Goal: Task Accomplishment & Management: Complete application form

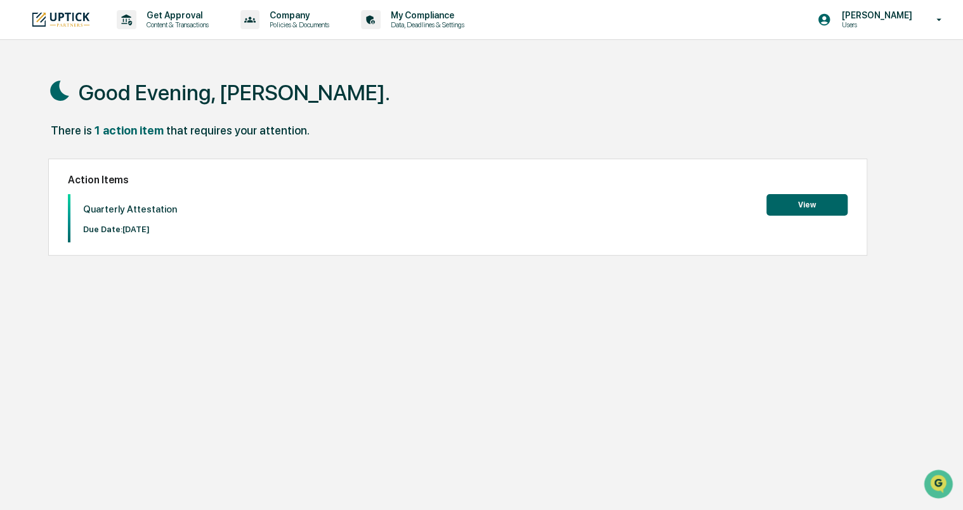
click at [813, 208] on button "View" at bounding box center [806, 205] width 81 height 22
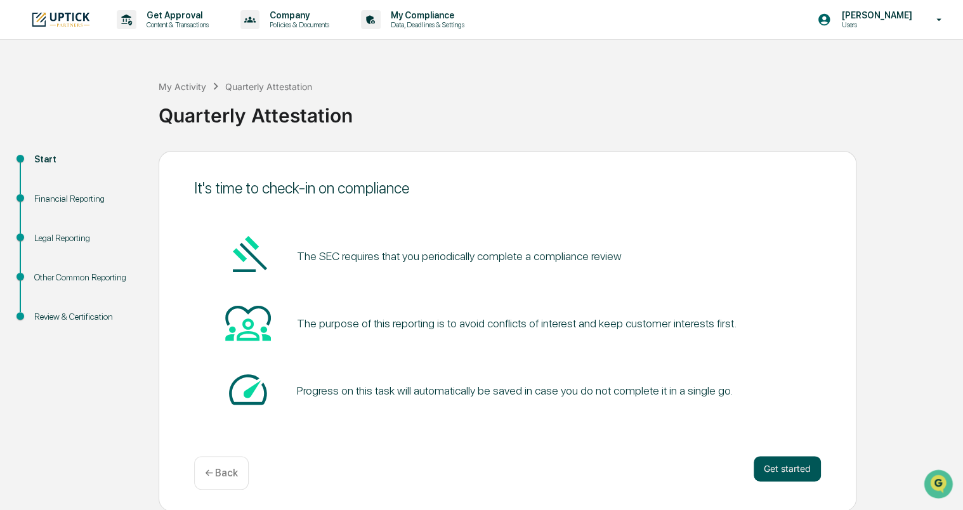
click at [779, 463] on button "Get started" at bounding box center [786, 468] width 67 height 25
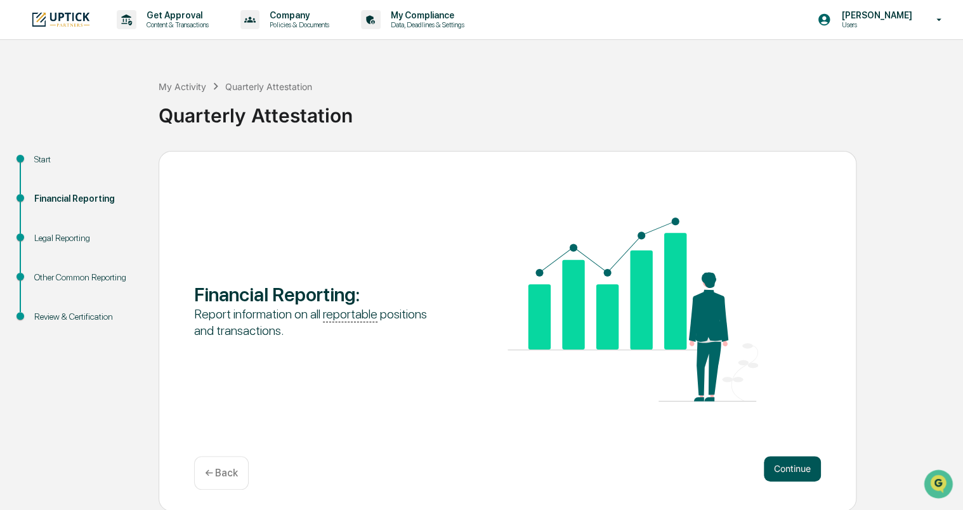
click at [802, 460] on button "Continue" at bounding box center [792, 468] width 57 height 25
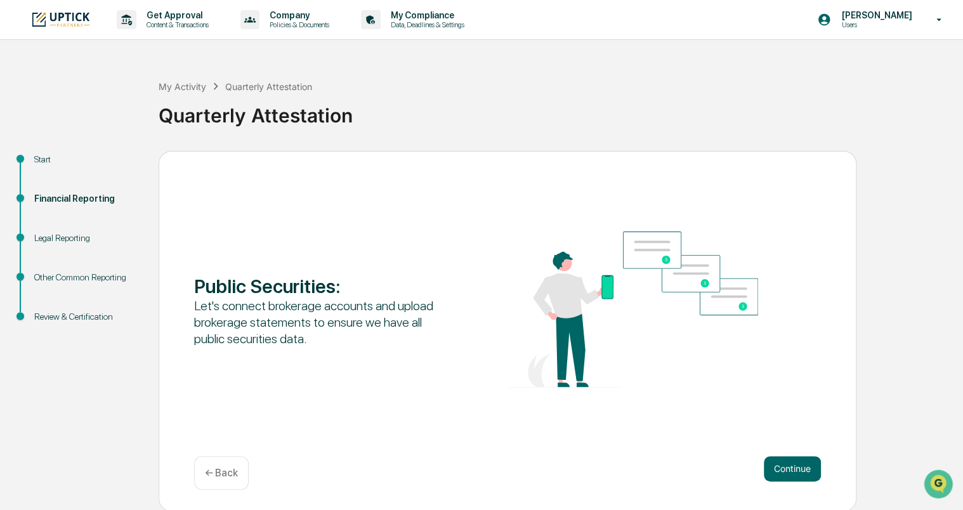
click at [802, 460] on button "Continue" at bounding box center [792, 468] width 57 height 25
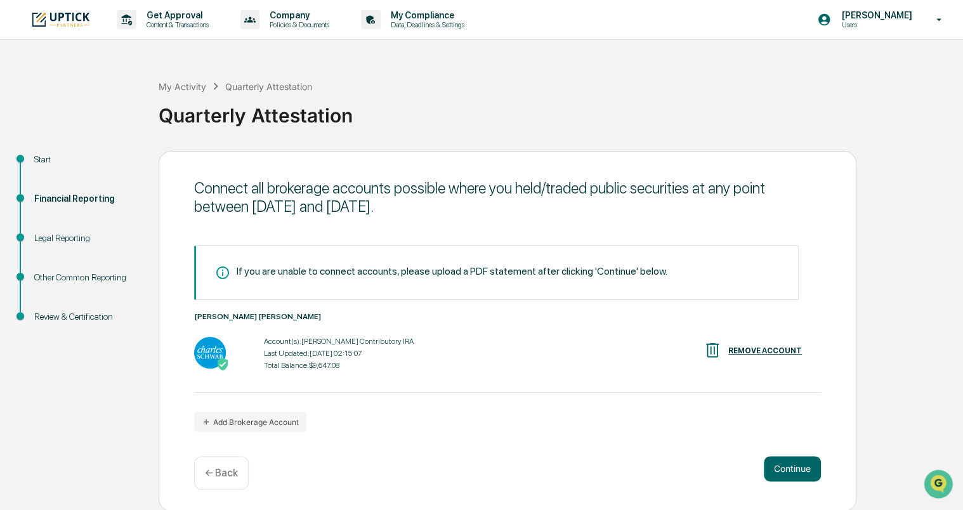
click at [802, 460] on button "Continue" at bounding box center [792, 468] width 57 height 25
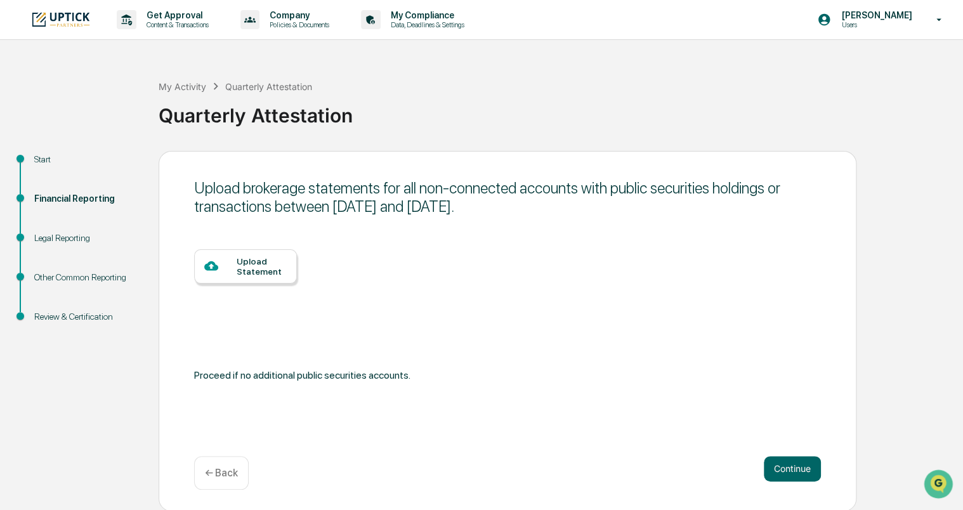
click at [802, 460] on button "Continue" at bounding box center [792, 468] width 57 height 25
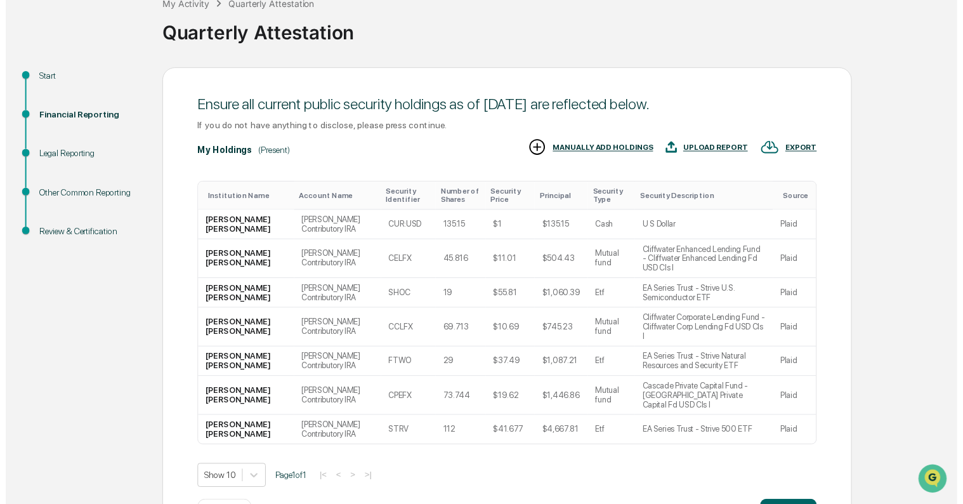
scroll to position [105, 0]
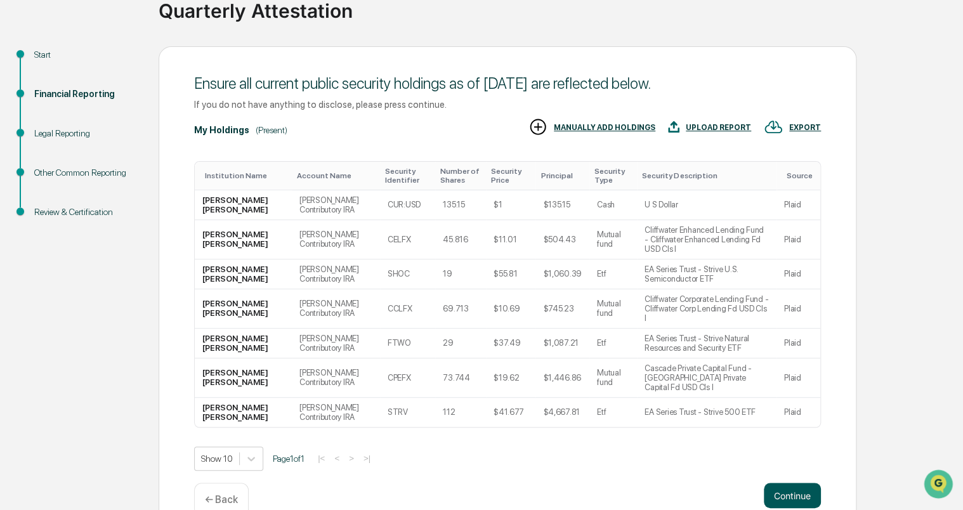
click at [799, 483] on button "Continue" at bounding box center [792, 495] width 57 height 25
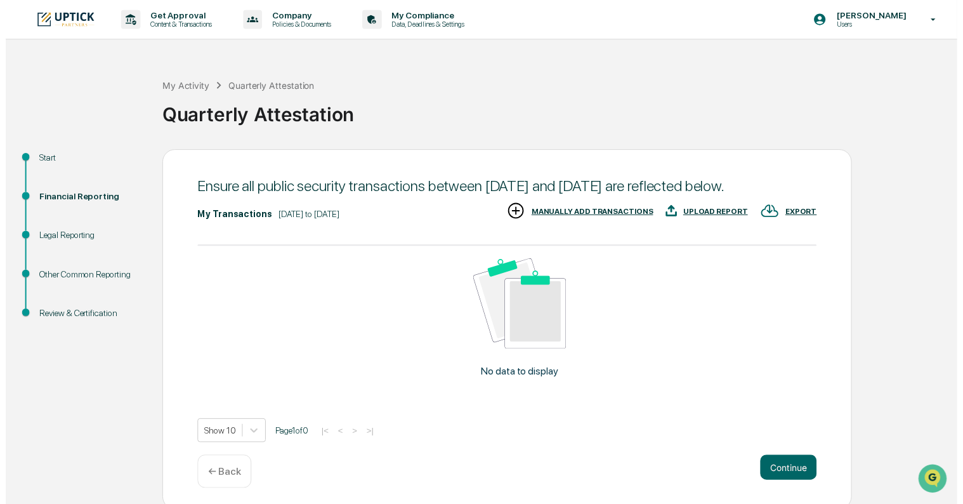
scroll to position [23, 0]
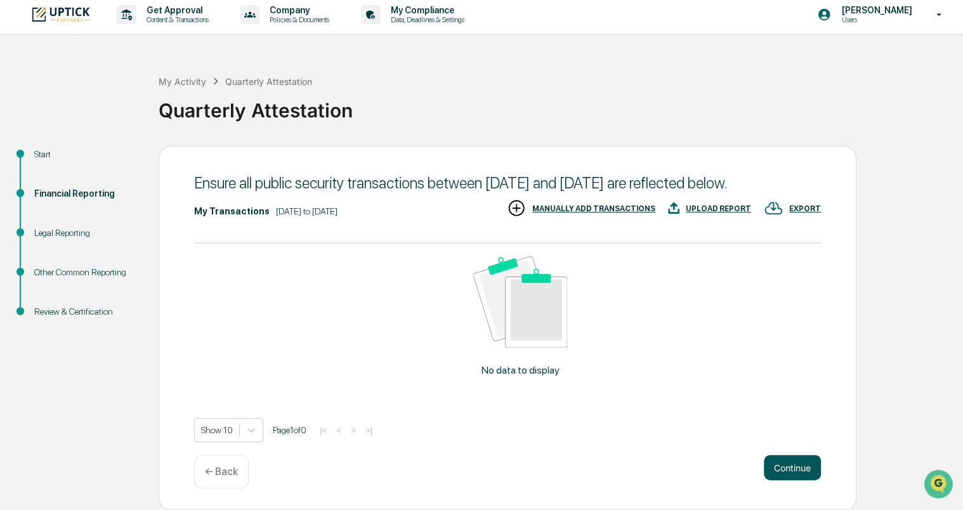
click at [781, 466] on button "Continue" at bounding box center [792, 467] width 57 height 25
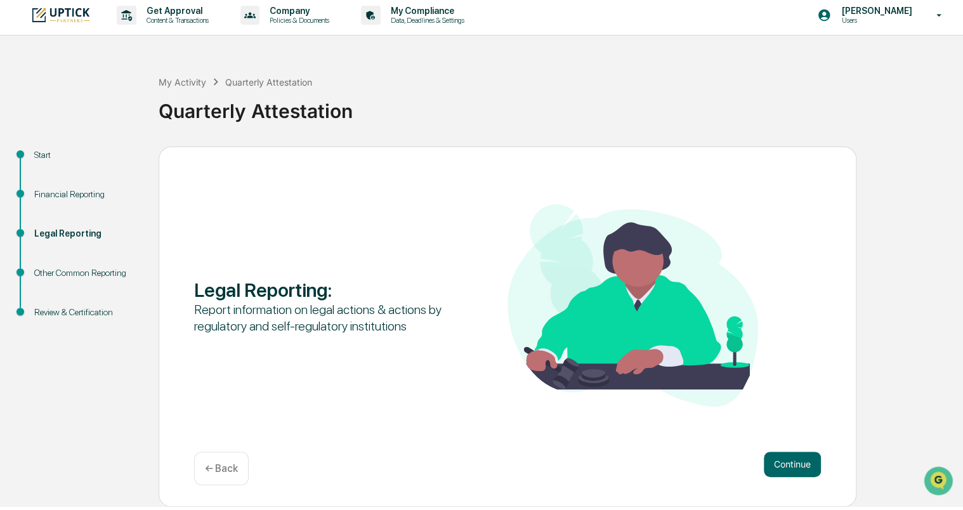
scroll to position [0, 0]
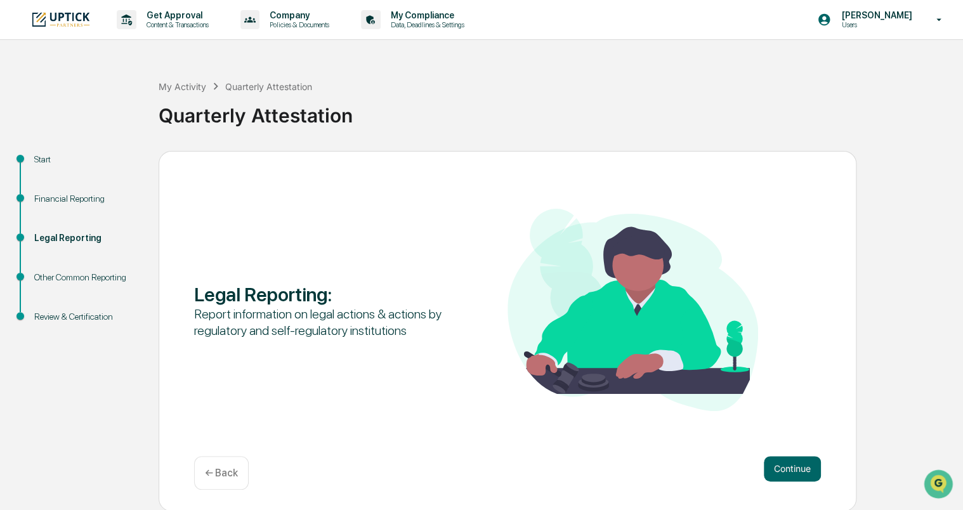
click at [781, 466] on button "Continue" at bounding box center [792, 468] width 57 height 25
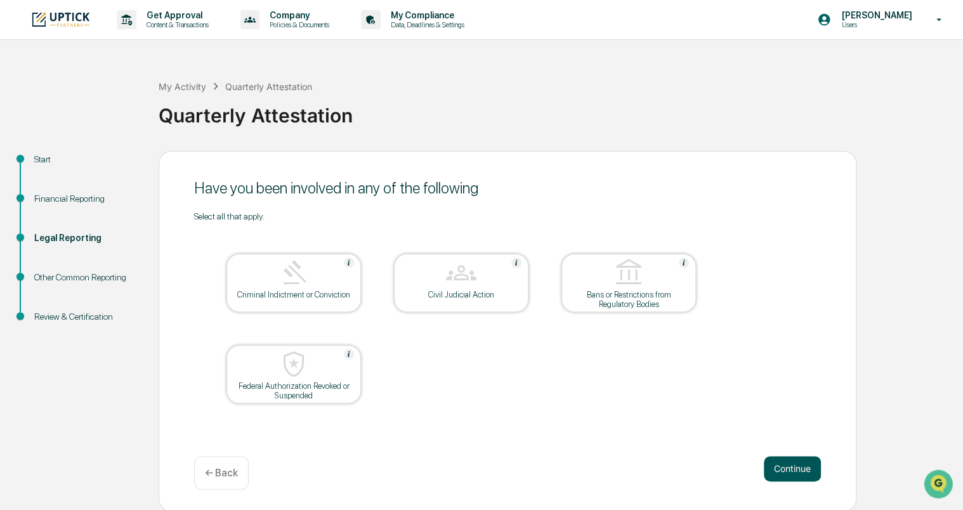
click at [798, 462] on button "Continue" at bounding box center [792, 468] width 57 height 25
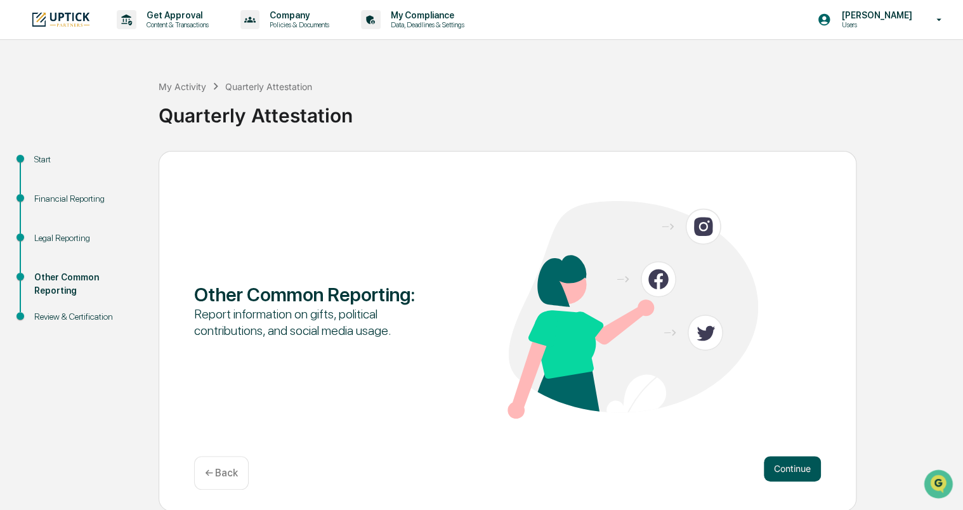
click at [788, 474] on button "Continue" at bounding box center [792, 468] width 57 height 25
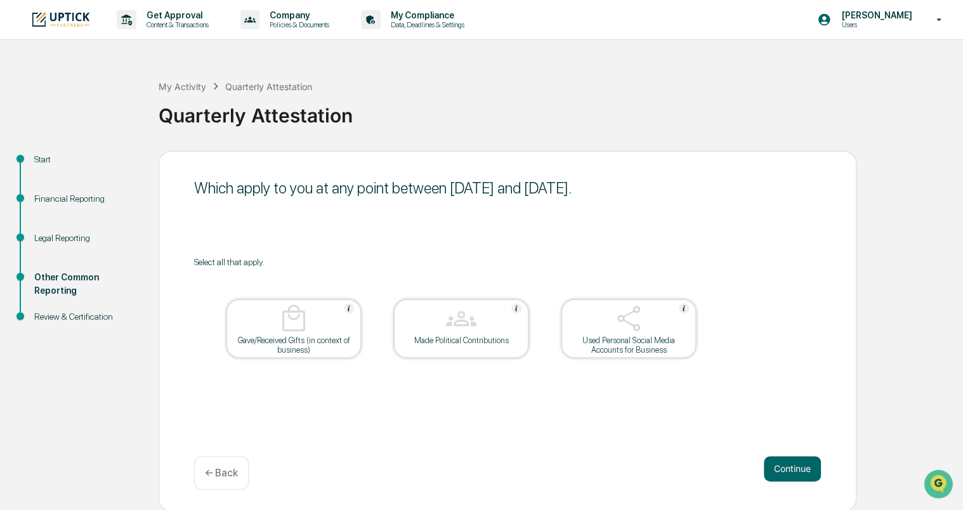
click at [788, 474] on button "Continue" at bounding box center [792, 468] width 57 height 25
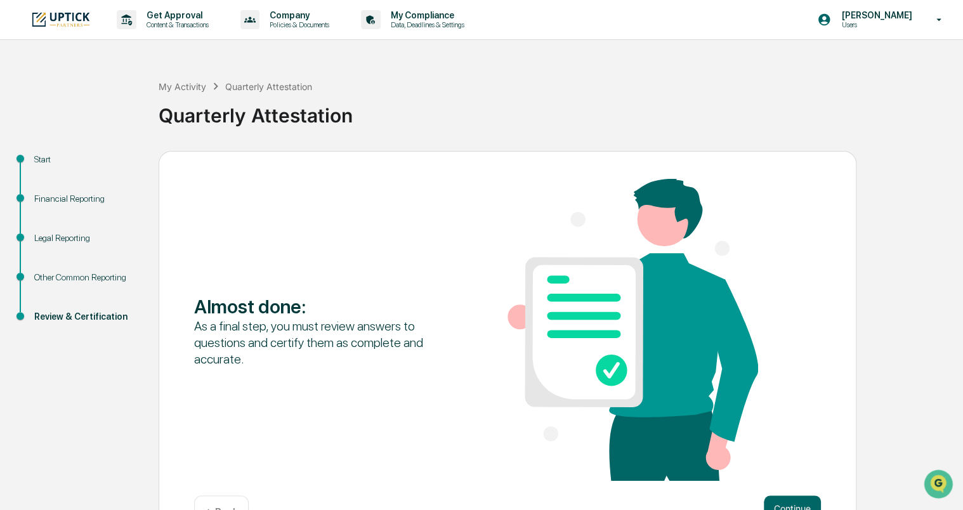
scroll to position [41, 0]
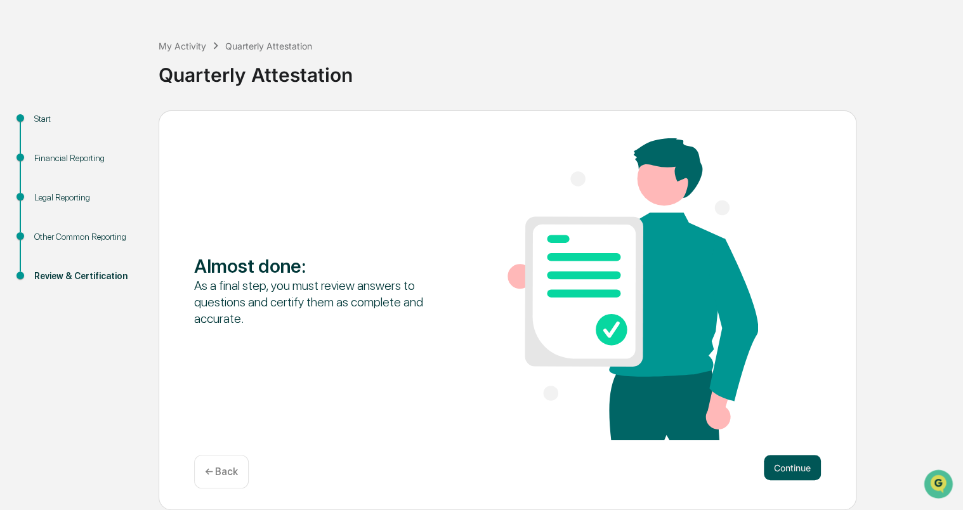
click at [807, 479] on button "Continue" at bounding box center [792, 467] width 57 height 25
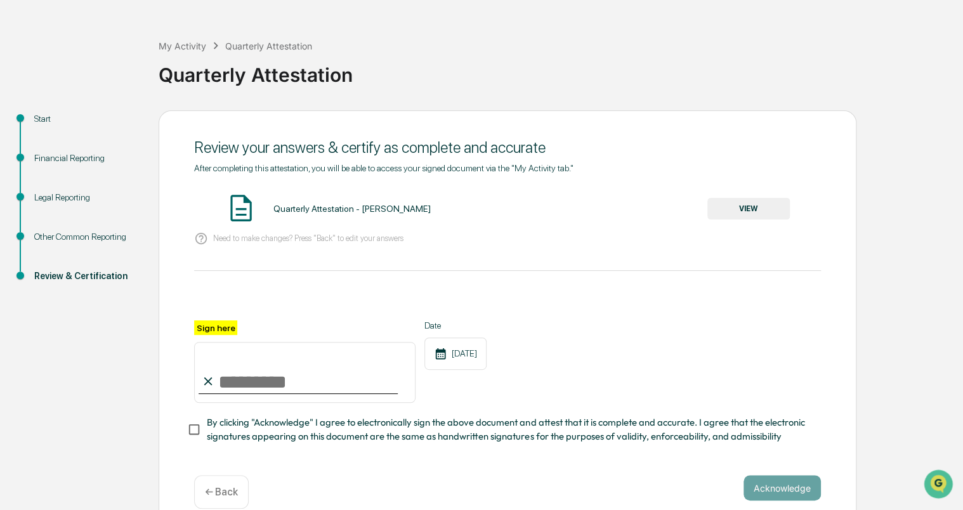
click at [241, 396] on input "Sign here" at bounding box center [304, 372] width 221 height 61
type input "**********"
click at [741, 213] on button "VIEW" at bounding box center [748, 209] width 82 height 22
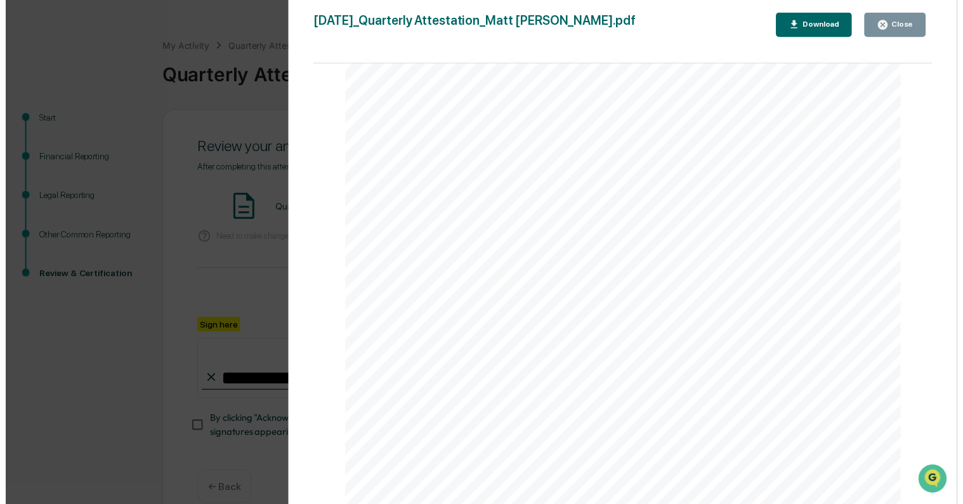
scroll to position [65, 0]
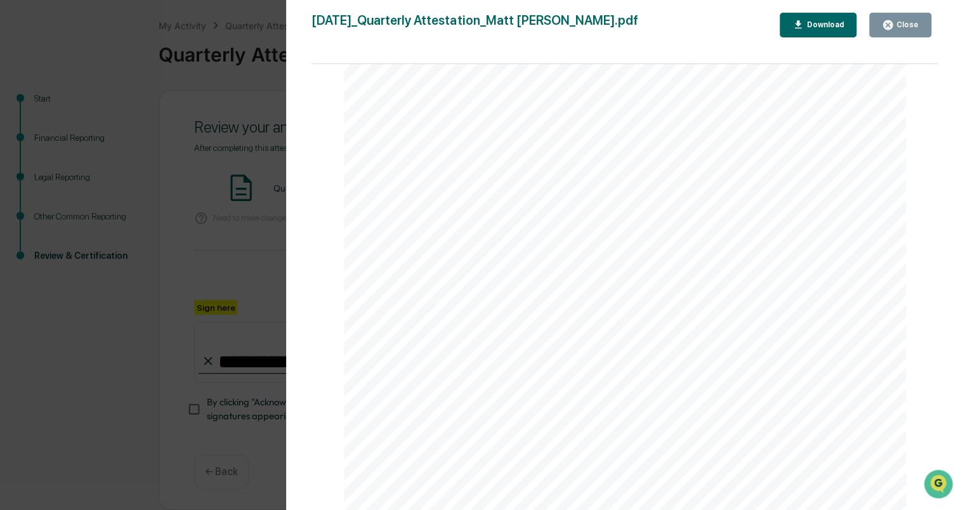
click at [909, 21] on div "Close" at bounding box center [906, 24] width 25 height 9
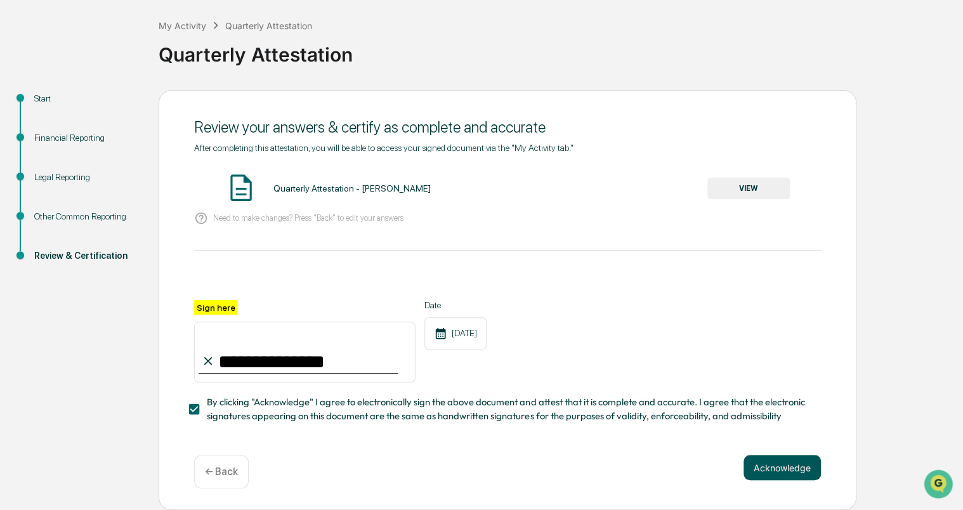
click at [797, 469] on button "Acknowledge" at bounding box center [781, 467] width 77 height 25
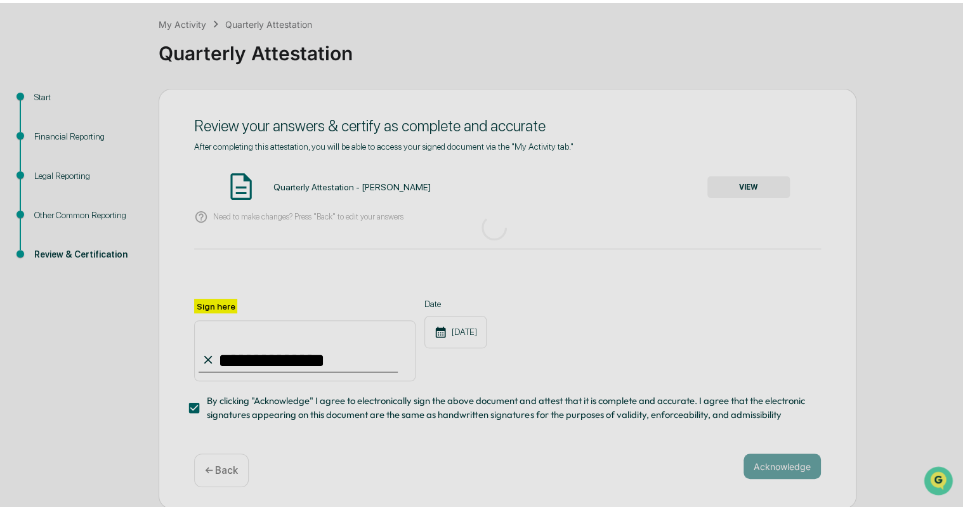
scroll to position [0, 0]
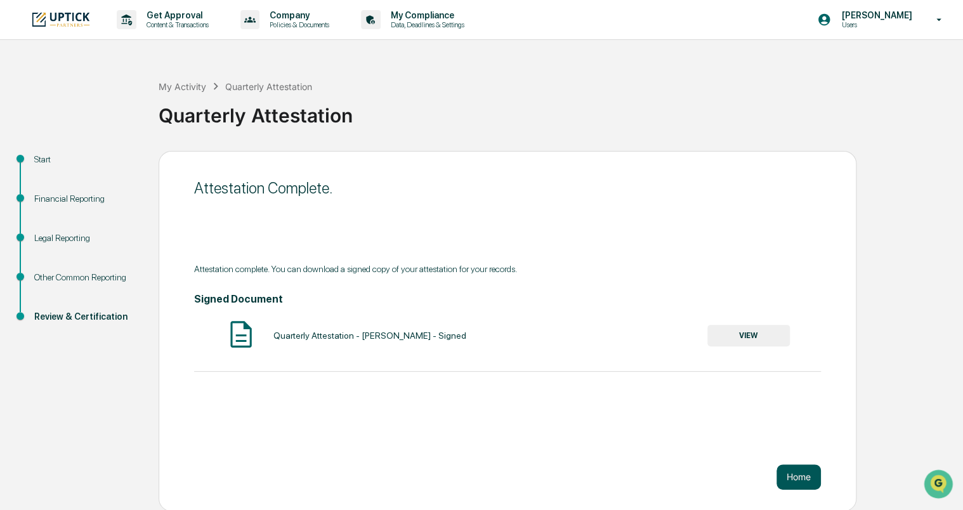
click at [791, 477] on button "Home" at bounding box center [798, 476] width 44 height 25
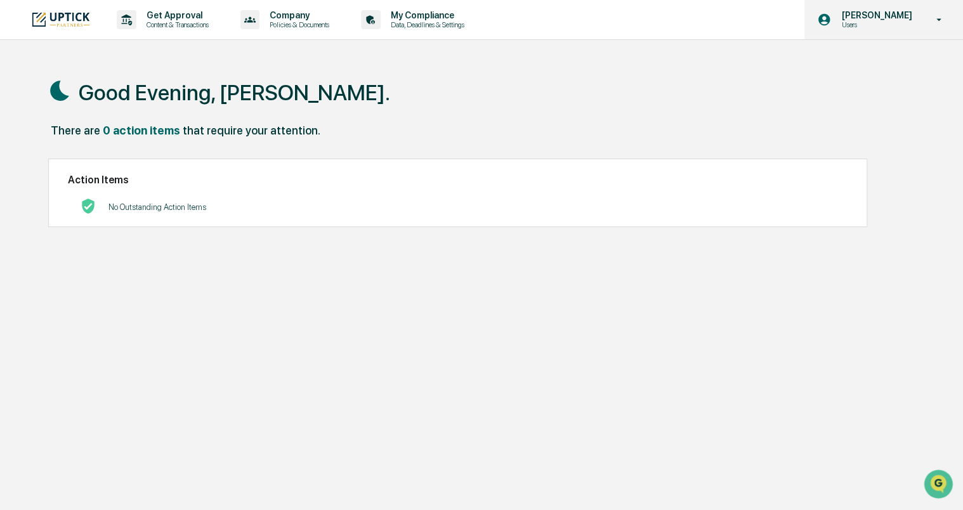
click at [893, 15] on p "[PERSON_NAME]" at bounding box center [874, 15] width 87 height 10
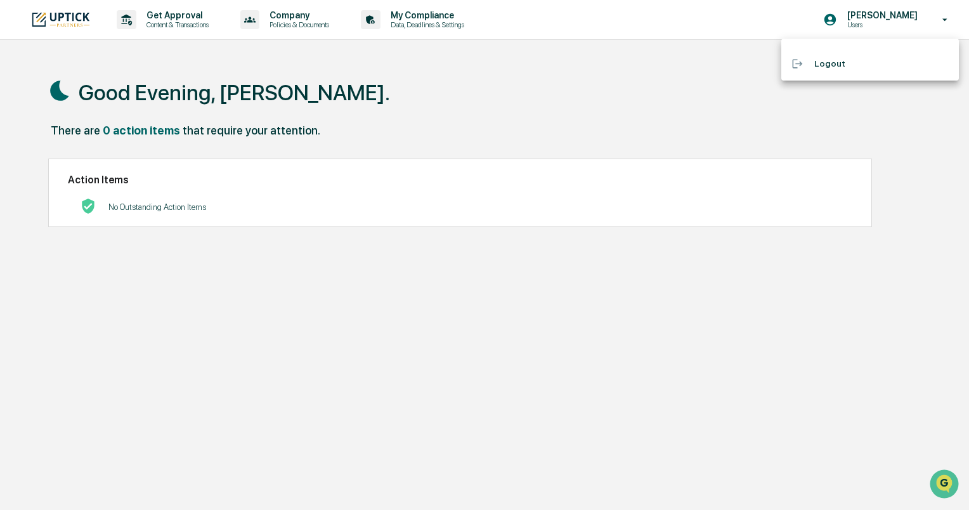
click at [381, 102] on div at bounding box center [484, 255] width 969 height 510
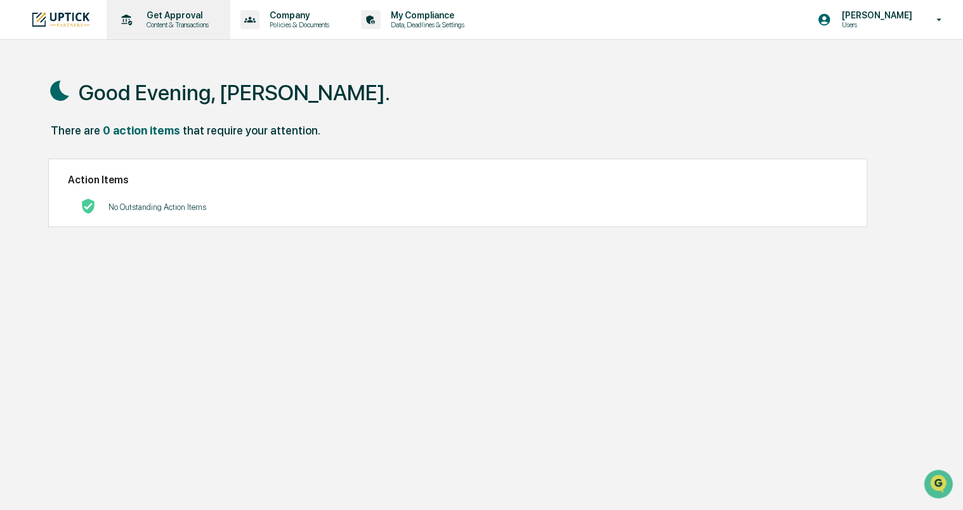
click at [200, 16] on p "Get Approval" at bounding box center [175, 15] width 79 height 10
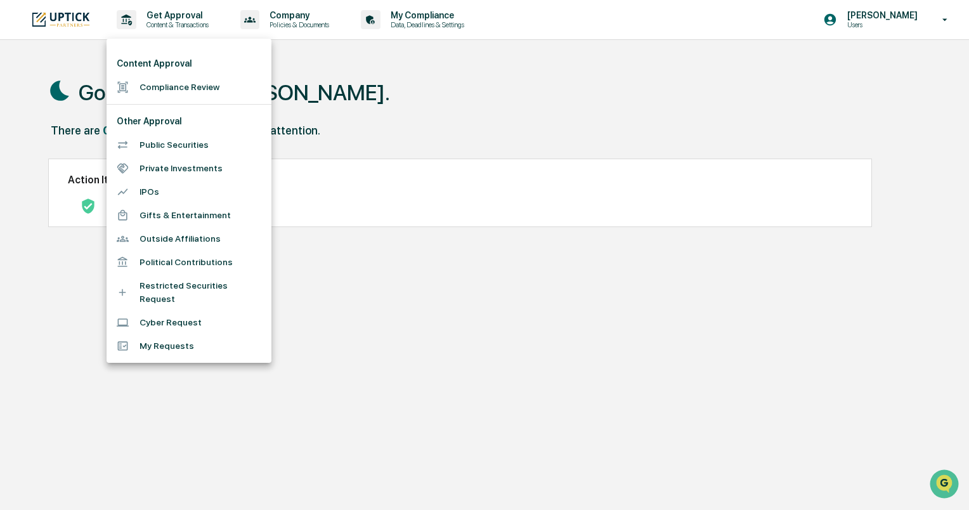
click at [455, 29] on div at bounding box center [484, 255] width 969 height 510
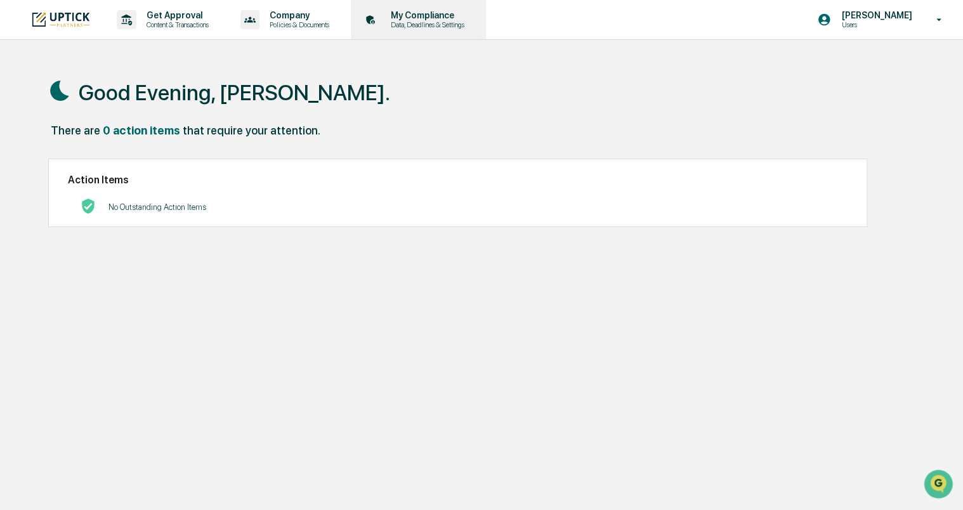
click at [432, 10] on p "My Compliance" at bounding box center [426, 15] width 90 height 10
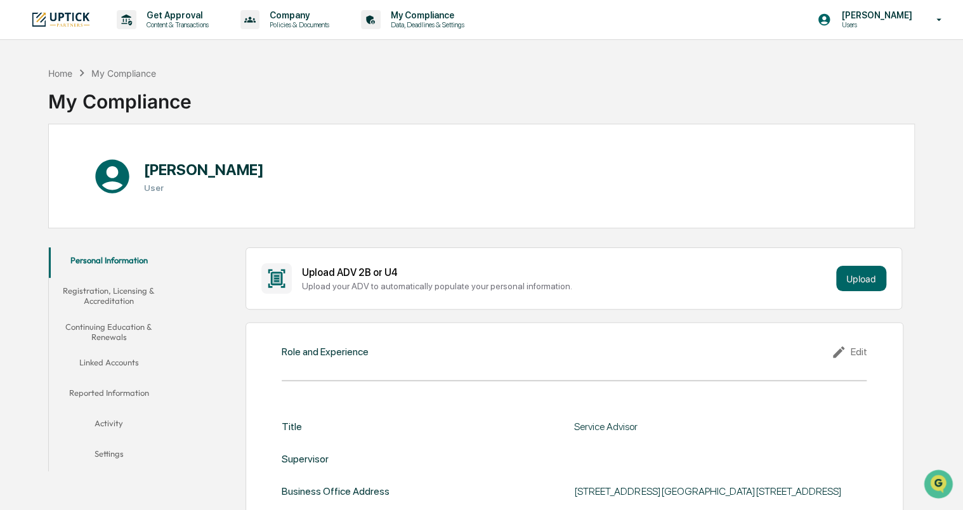
click at [107, 297] on button "Registration, Licensing & Accreditation" at bounding box center [109, 296] width 120 height 36
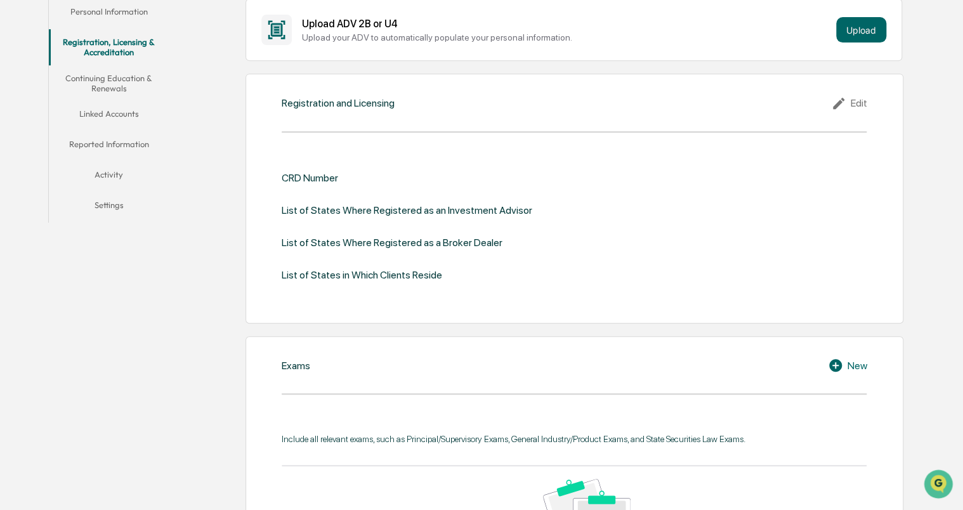
scroll to position [249, 0]
click at [837, 98] on icon at bounding box center [840, 103] width 19 height 15
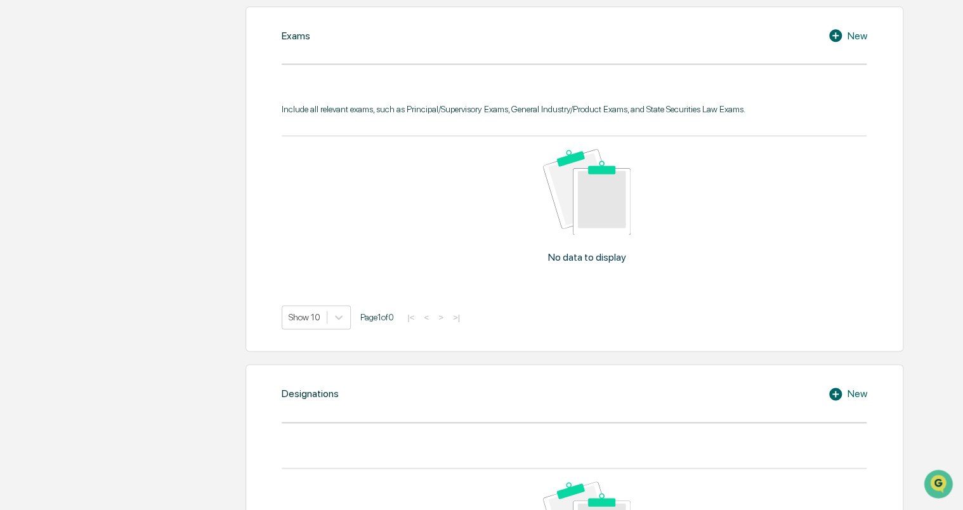
scroll to position [657, 0]
click at [845, 42] on icon at bounding box center [837, 35] width 19 height 15
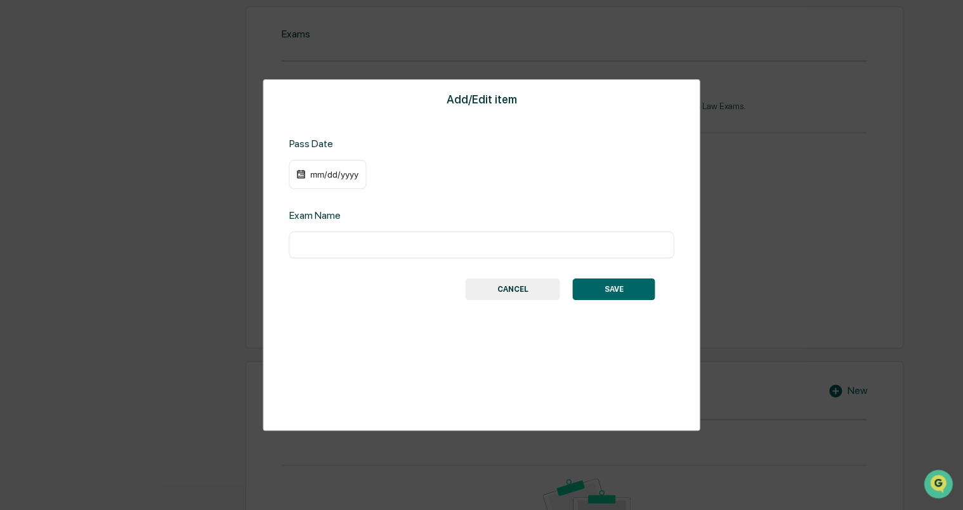
click at [344, 241] on input "text" at bounding box center [481, 244] width 366 height 13
click at [325, 180] on div "mm/dd/yyyy" at bounding box center [327, 174] width 77 height 29
click at [311, 164] on div "mm/dd/yyyy" at bounding box center [327, 174] width 77 height 29
click at [316, 174] on div "mm/dd/yyyy" at bounding box center [333, 174] width 51 height 10
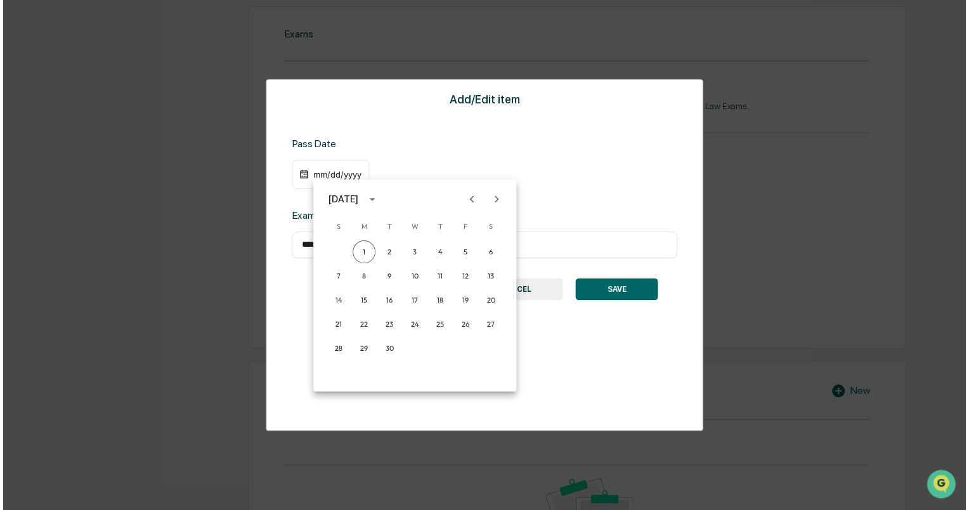
scroll to position [658, 0]
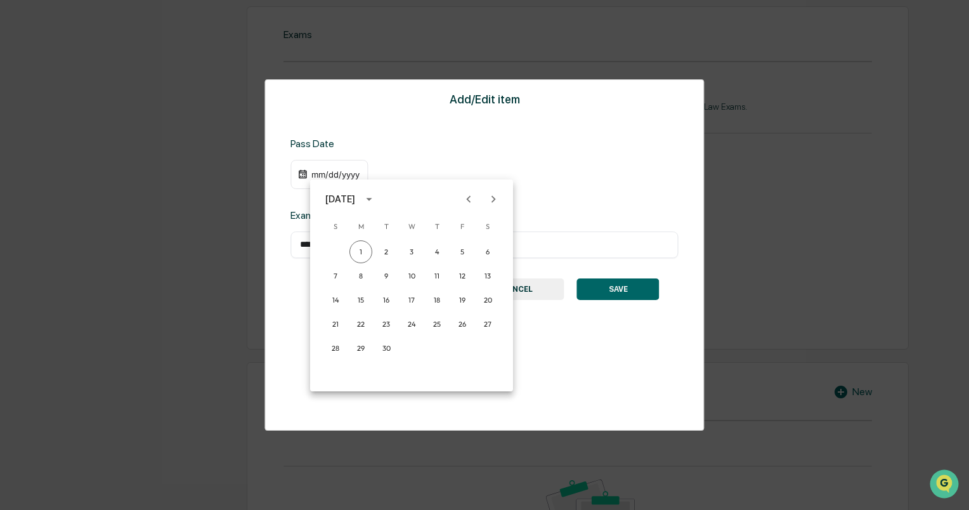
click at [467, 207] on button "Previous month" at bounding box center [469, 199] width 24 height 24
click at [446, 297] on button "14" at bounding box center [437, 300] width 23 height 23
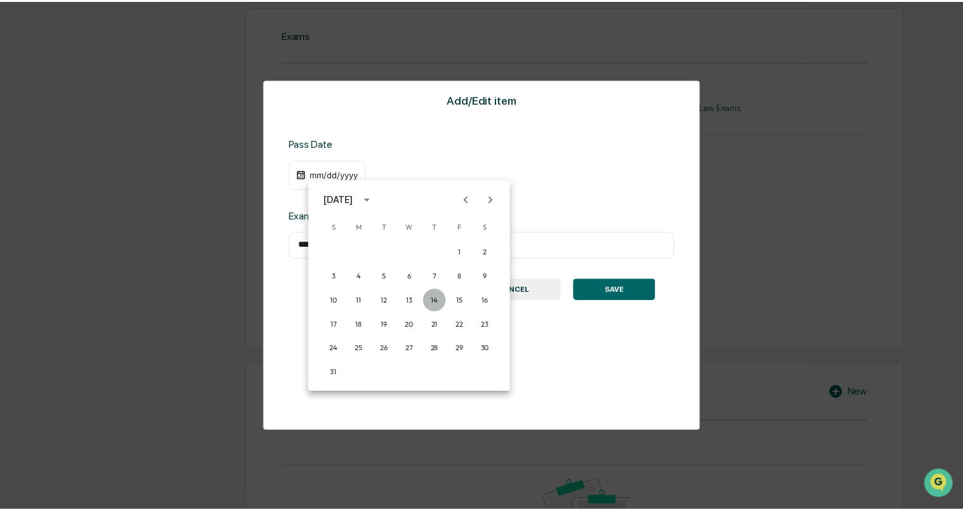
scroll to position [657, 0]
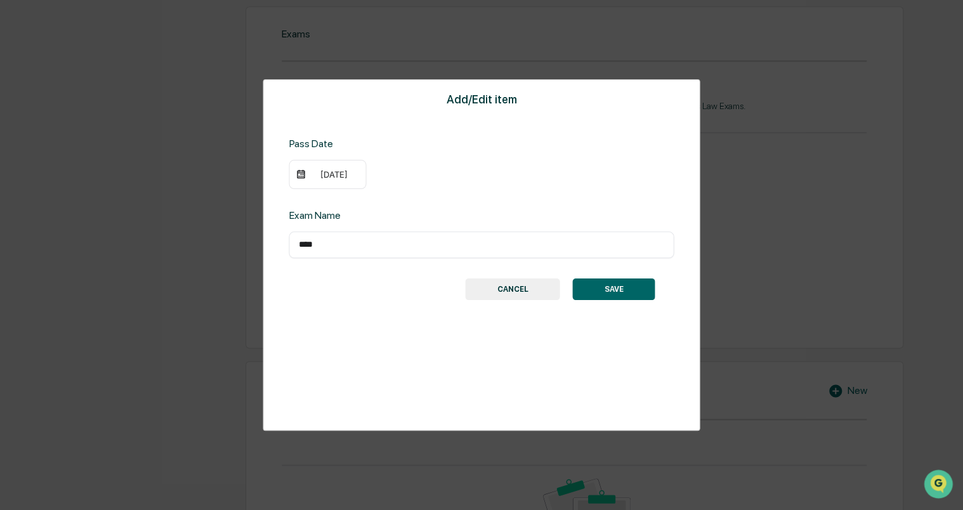
click at [382, 242] on input "***" at bounding box center [481, 244] width 366 height 13
click at [315, 244] on input "********" at bounding box center [481, 244] width 366 height 13
click at [311, 246] on input "********" at bounding box center [481, 244] width 366 height 13
paste input "text"
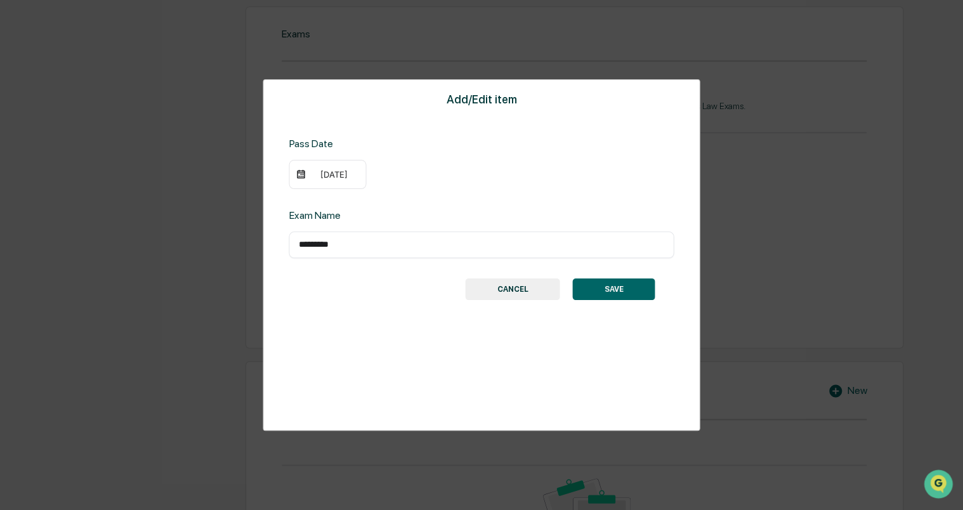
click at [368, 246] on input "*********" at bounding box center [481, 244] width 366 height 13
type input "*********"
click at [597, 289] on button "SAVE" at bounding box center [614, 289] width 82 height 22
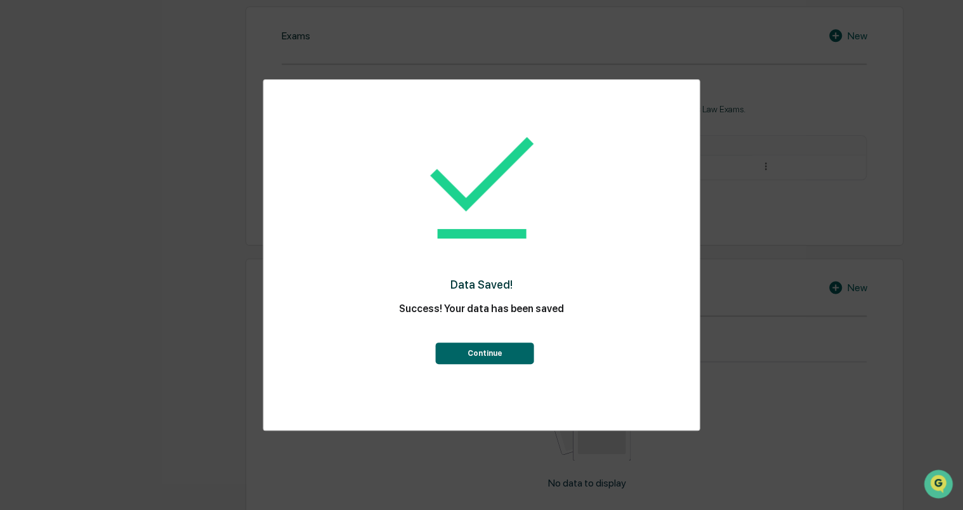
click at [502, 351] on button "Continue" at bounding box center [485, 353] width 98 height 22
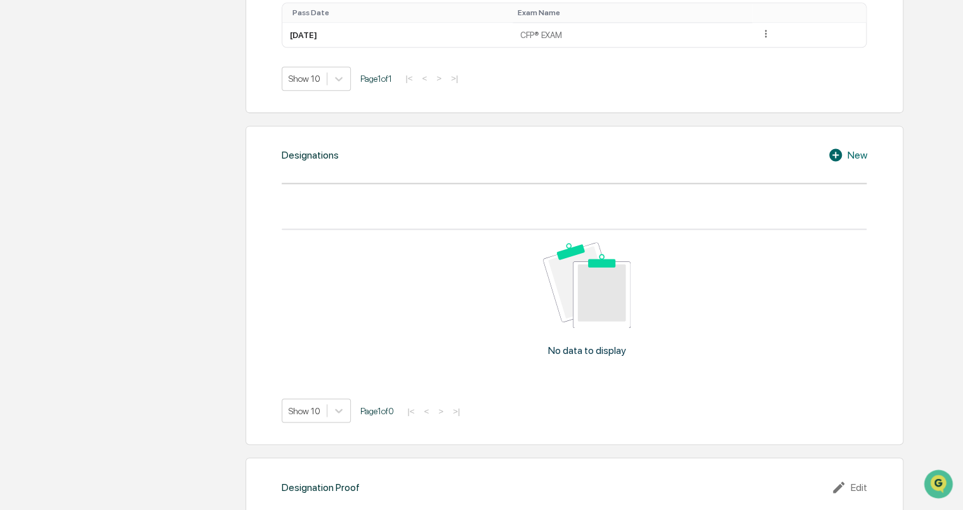
scroll to position [852, 0]
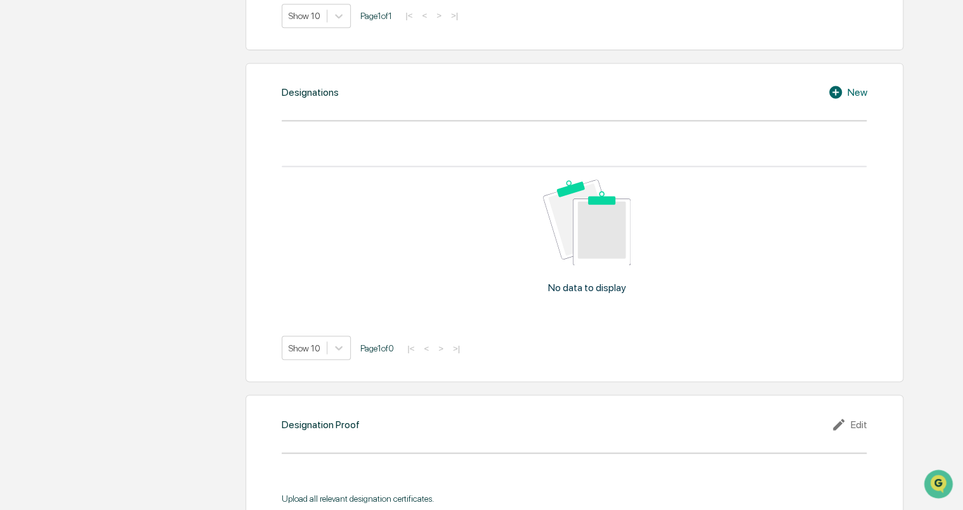
click at [851, 95] on div "New" at bounding box center [847, 91] width 39 height 15
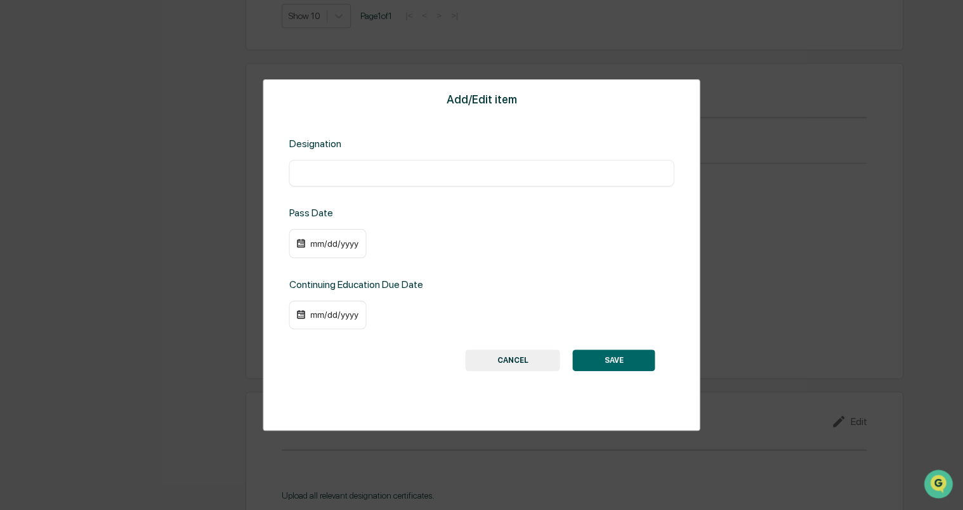
click at [433, 167] on input "text" at bounding box center [481, 173] width 366 height 13
paste input "****"
type input "****"
click at [319, 312] on div "mm/dd/yyyy" at bounding box center [333, 314] width 51 height 10
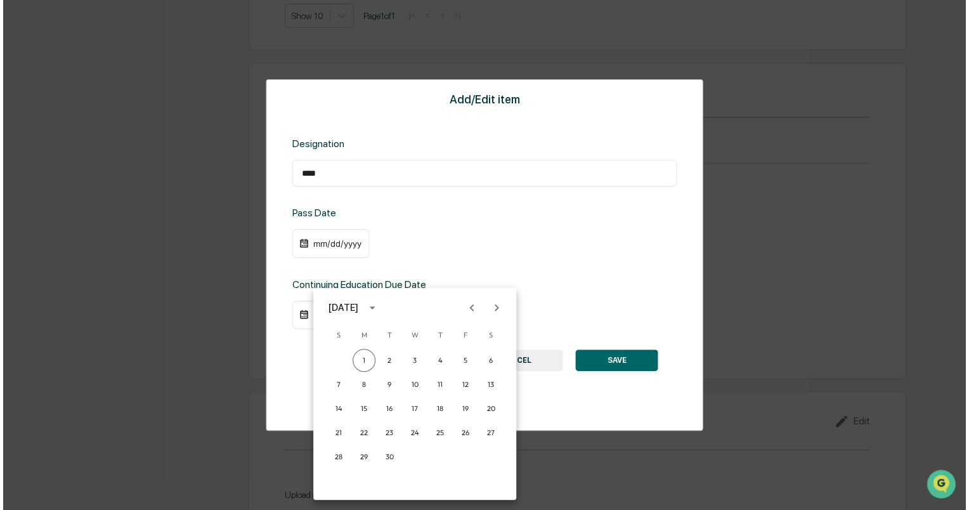
scroll to position [853, 0]
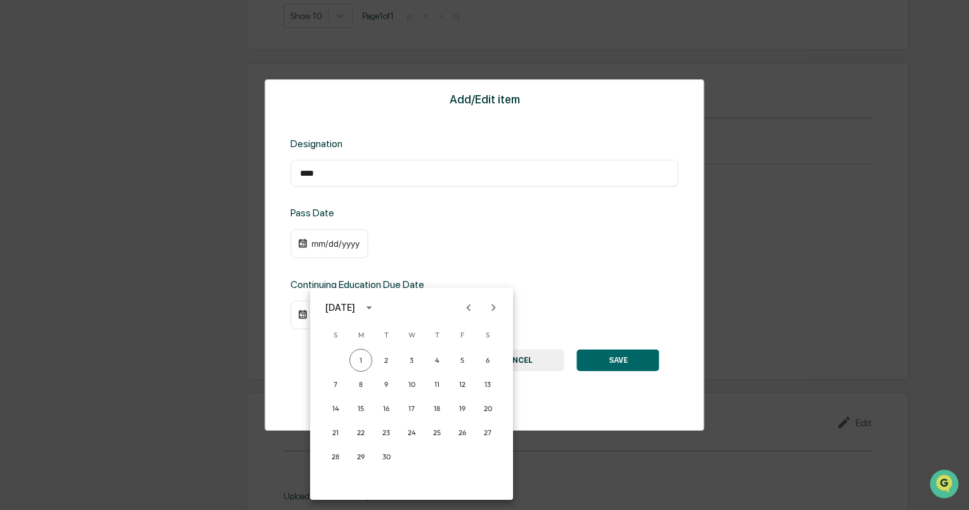
click at [355, 309] on div "[DATE]" at bounding box center [340, 308] width 30 height 14
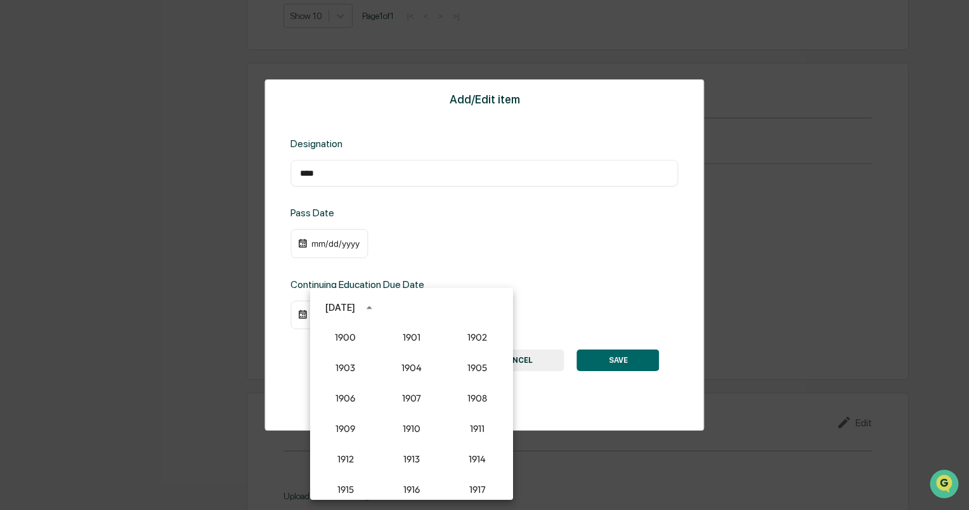
scroll to position [1174, 0]
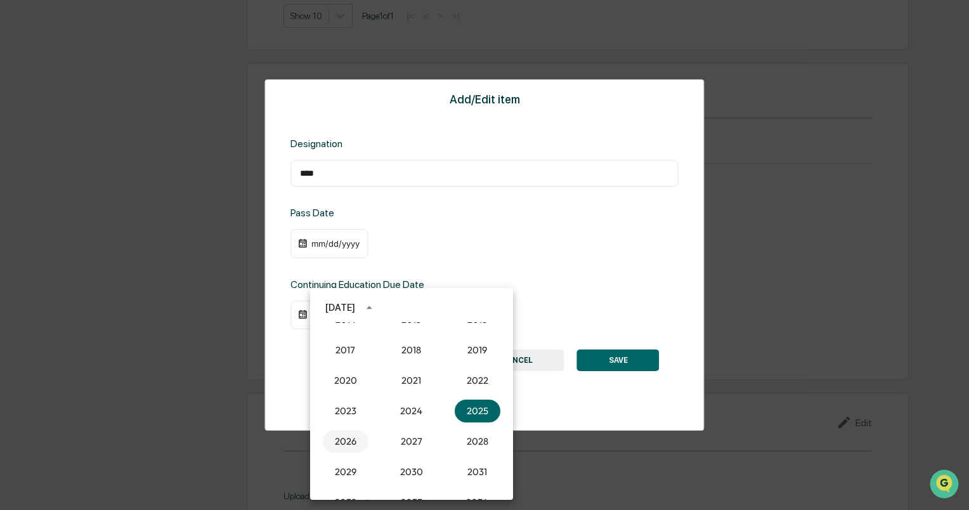
click at [335, 436] on button "2026" at bounding box center [346, 441] width 46 height 23
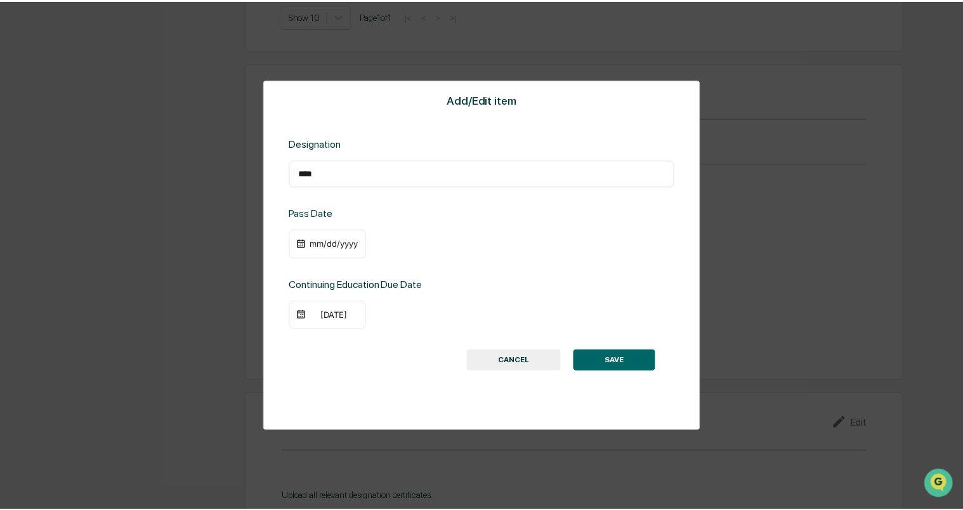
scroll to position [852, 0]
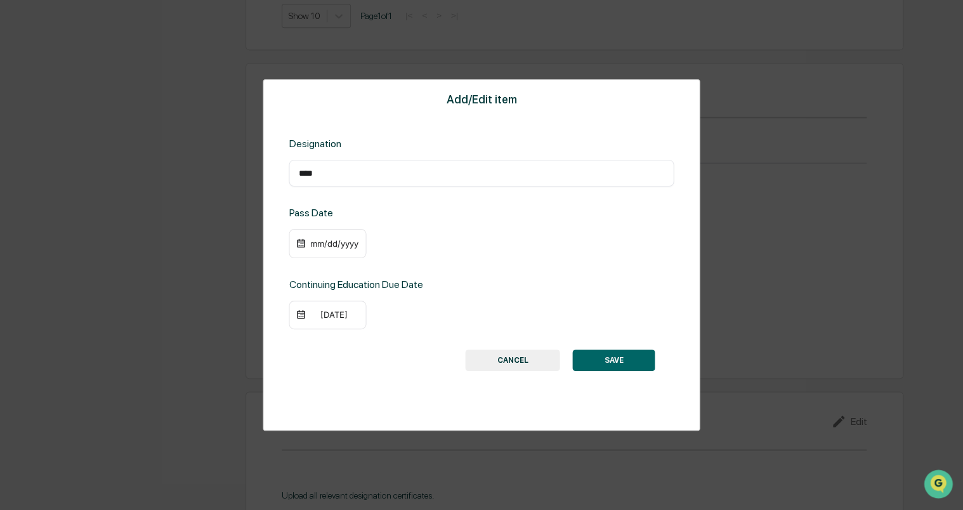
click at [345, 320] on div "[DATE]" at bounding box center [327, 315] width 77 height 29
click at [329, 316] on div "[DATE]" at bounding box center [333, 314] width 51 height 10
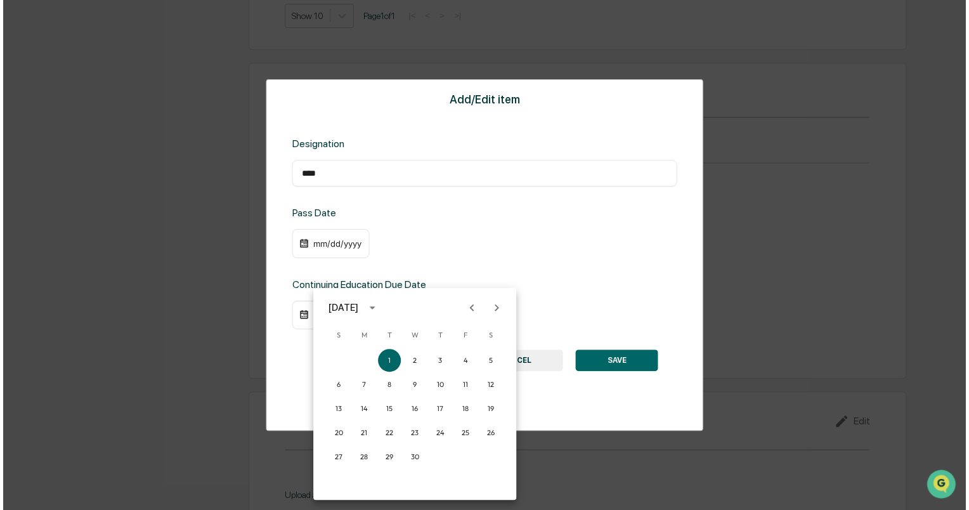
scroll to position [853, 0]
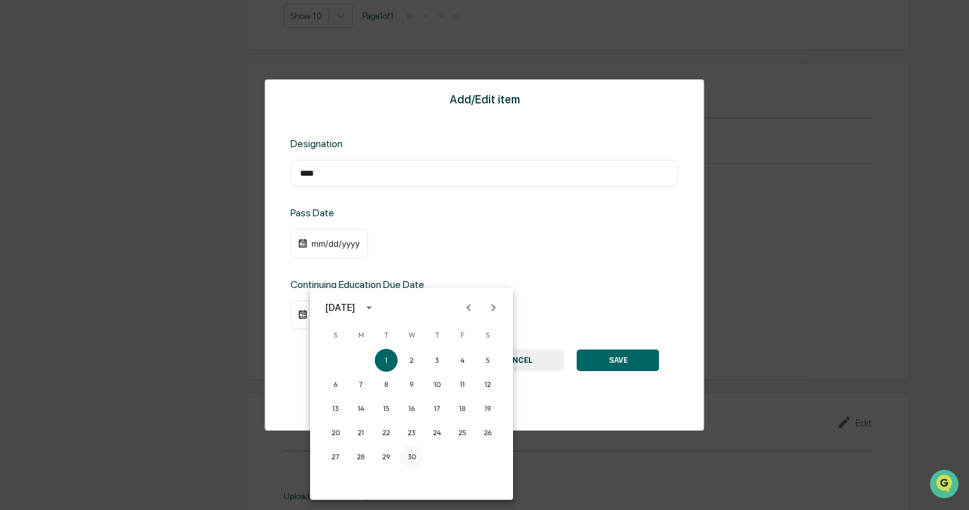
click at [416, 460] on button "30" at bounding box center [411, 456] width 23 height 23
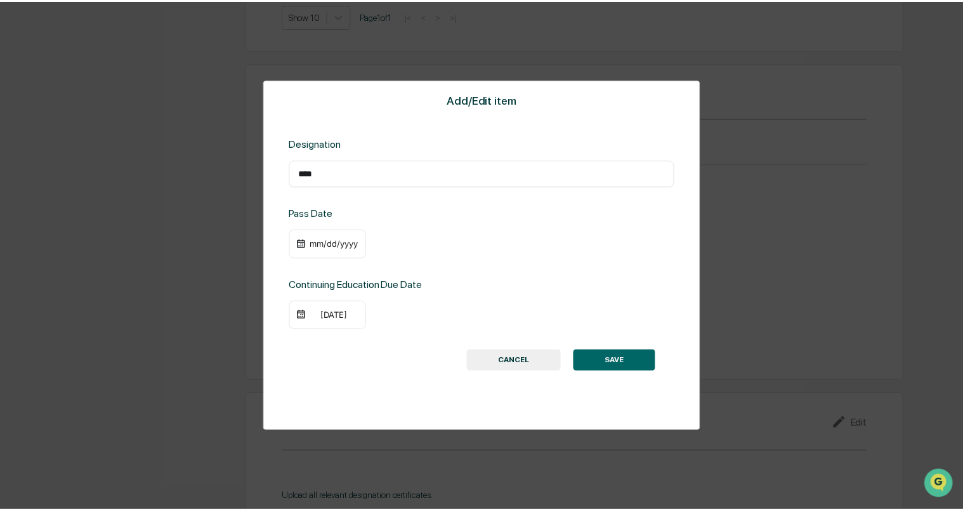
scroll to position [852, 0]
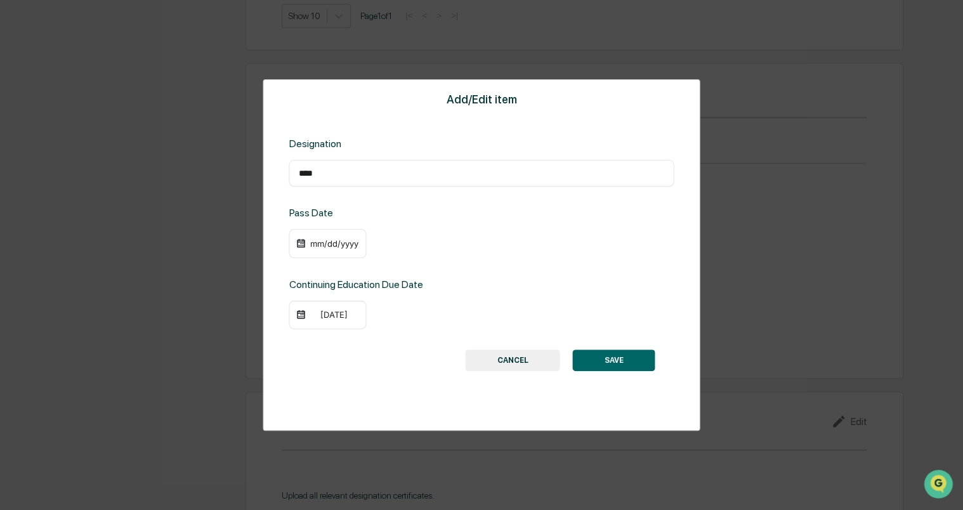
click at [326, 239] on div "mm/dd/yyyy" at bounding box center [333, 243] width 51 height 10
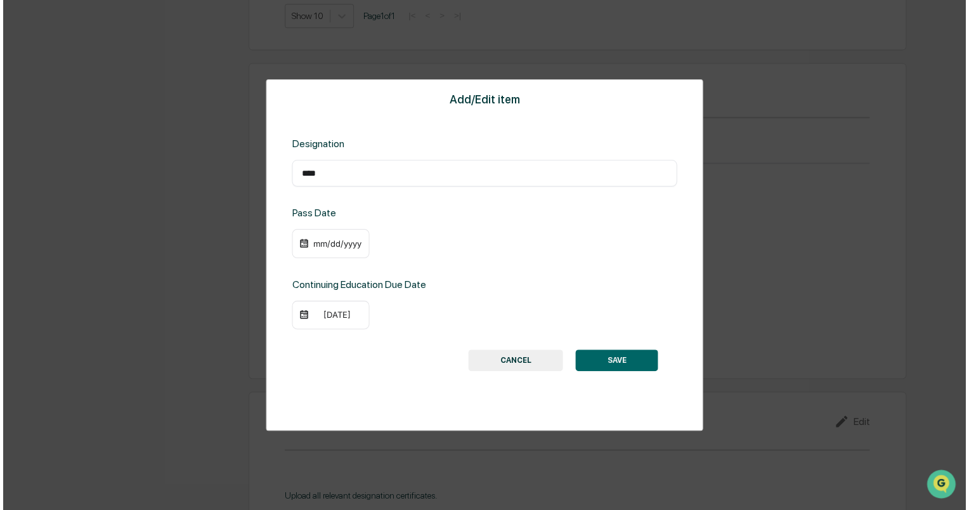
scroll to position [853, 0]
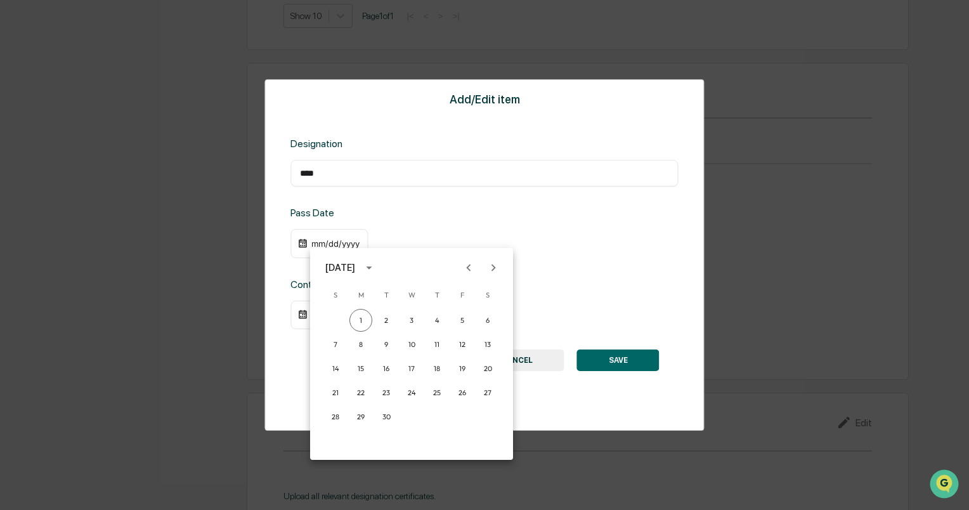
click at [464, 273] on icon "Previous month" at bounding box center [469, 268] width 14 height 14
click at [436, 368] on button "14" at bounding box center [437, 368] width 23 height 23
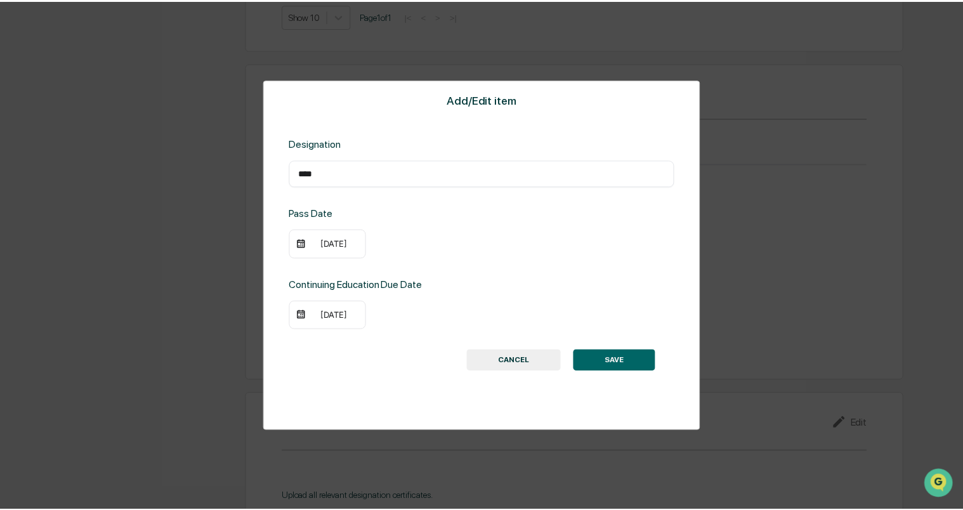
scroll to position [852, 0]
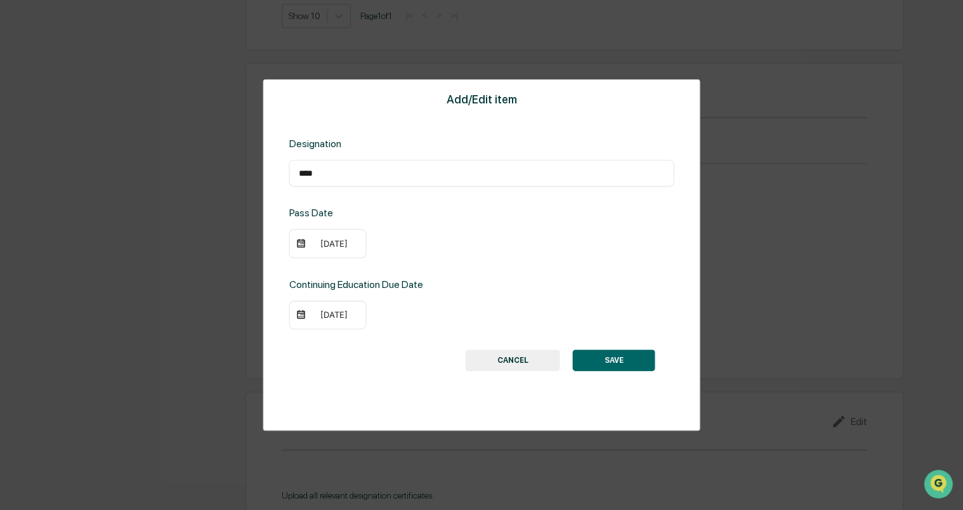
click at [297, 249] on div "[DATE]" at bounding box center [327, 243] width 77 height 29
click at [299, 231] on div "[DATE]" at bounding box center [327, 243] width 77 height 29
click at [302, 240] on img at bounding box center [301, 243] width 10 height 10
click at [342, 242] on div "[DATE]" at bounding box center [333, 243] width 51 height 10
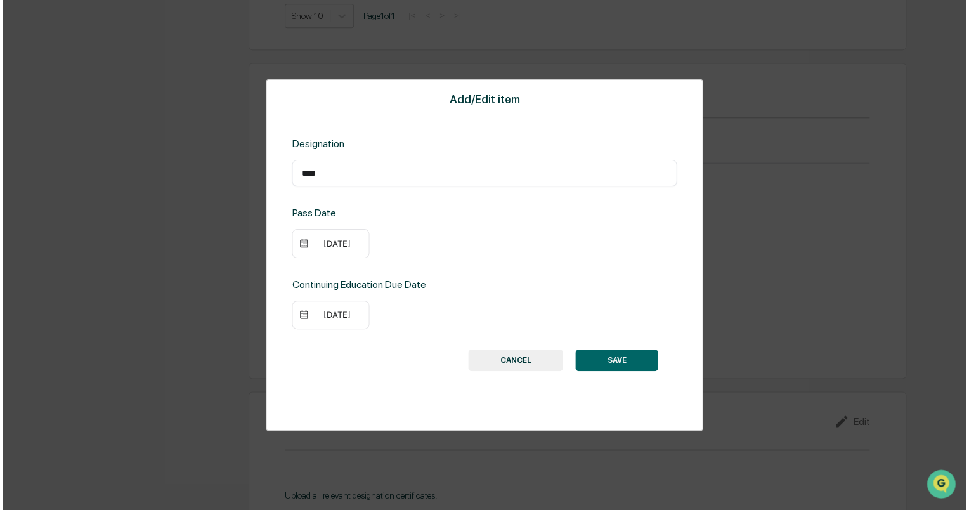
scroll to position [853, 0]
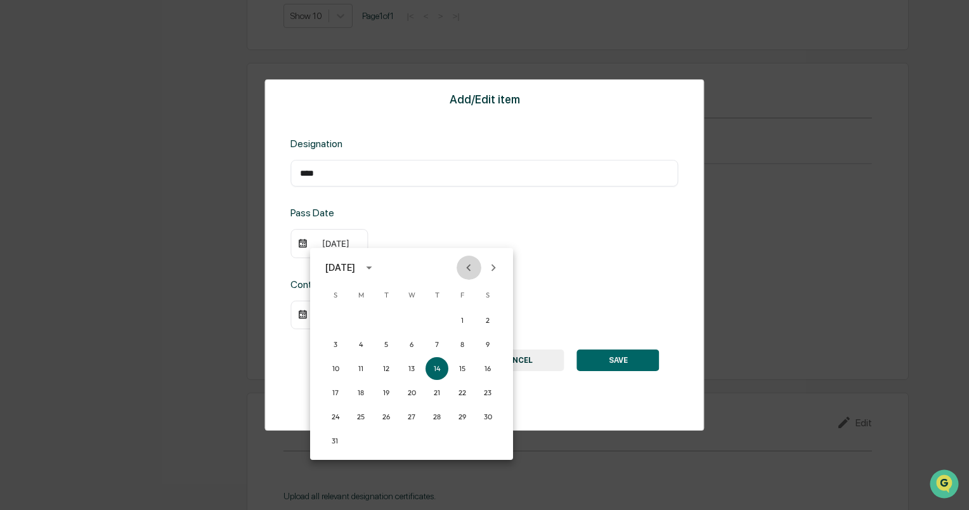
click at [466, 266] on icon "Previous month" at bounding box center [469, 268] width 14 height 14
click at [358, 366] on button "14" at bounding box center [360, 368] width 23 height 23
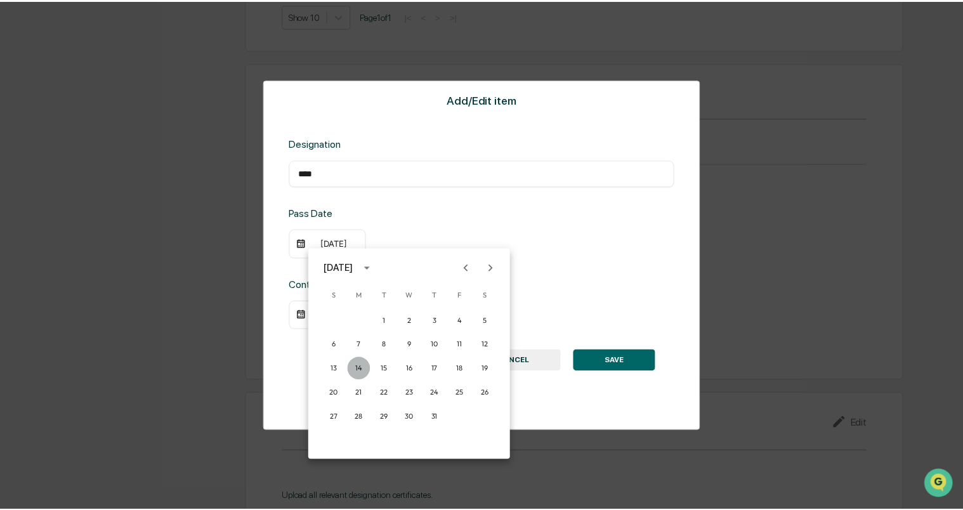
scroll to position [852, 0]
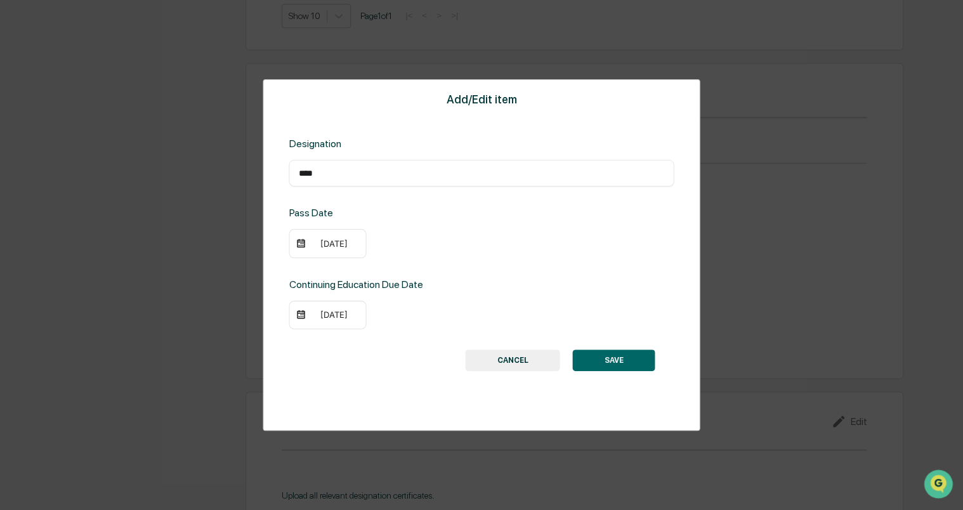
click at [607, 366] on button "SAVE" at bounding box center [614, 360] width 82 height 22
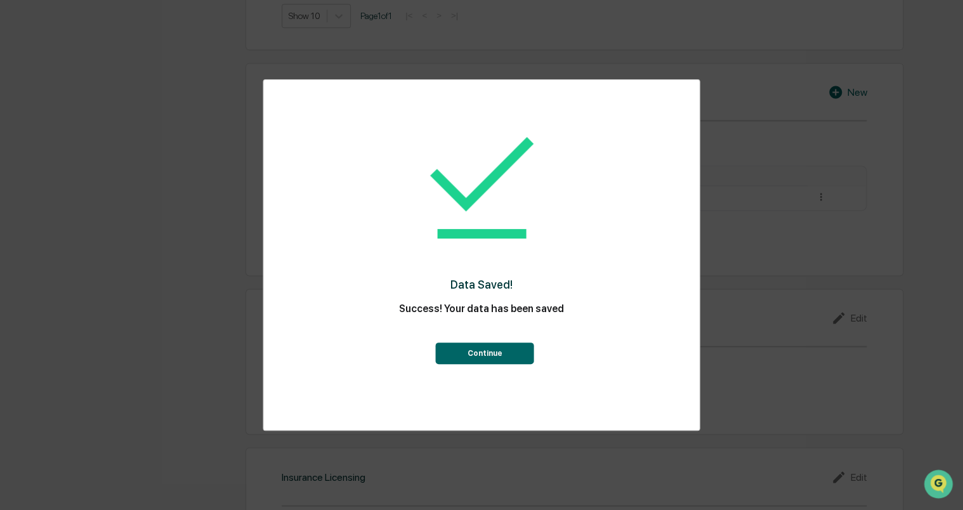
click at [480, 360] on button "Continue" at bounding box center [485, 353] width 98 height 22
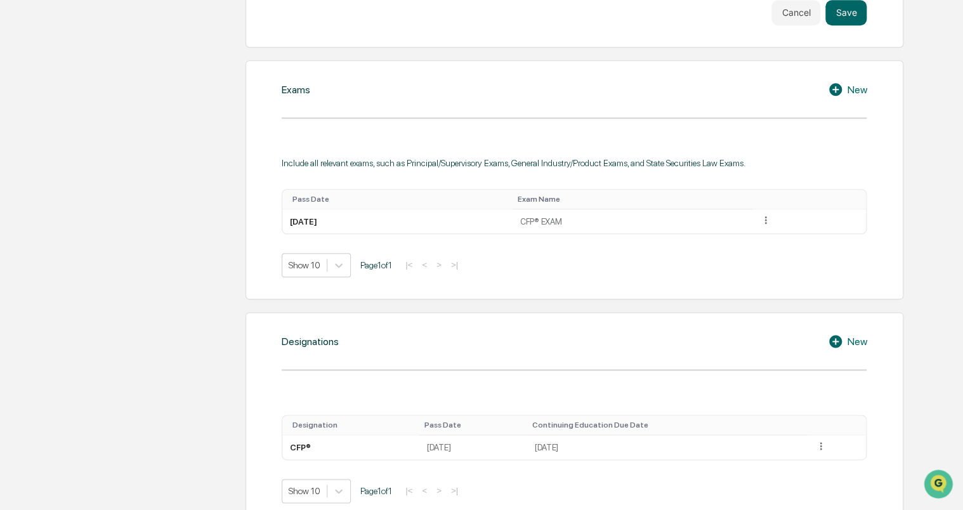
scroll to position [575, 0]
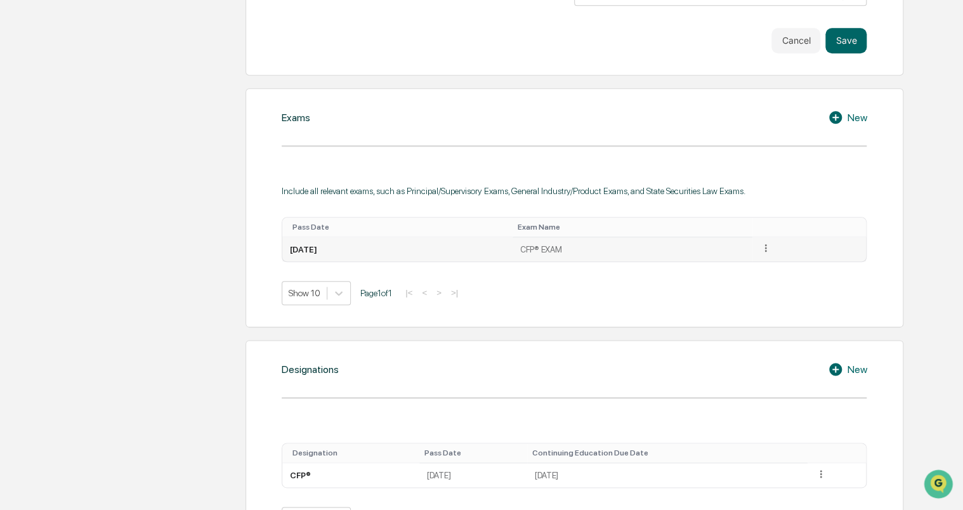
click at [772, 249] on icon at bounding box center [766, 248] width 12 height 12
click at [769, 262] on div "Edit" at bounding box center [751, 266] width 41 height 20
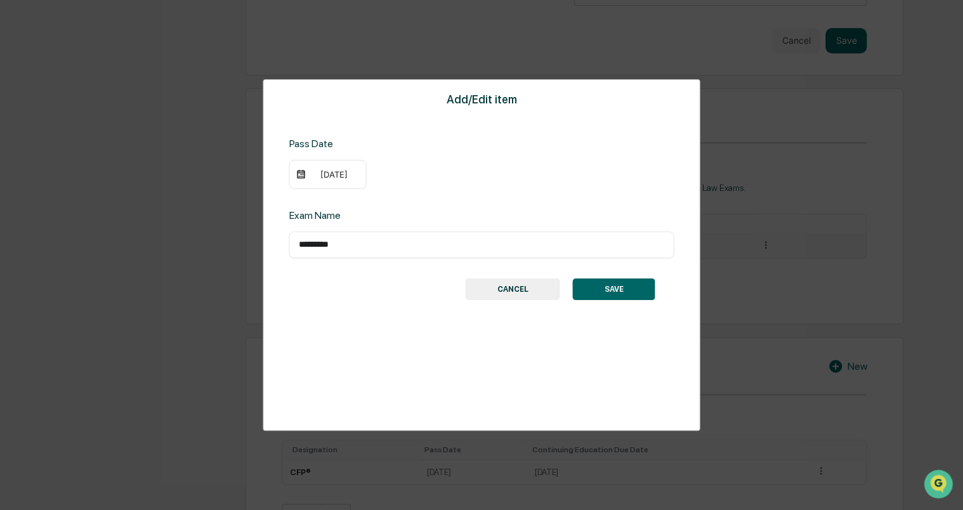
click at [299, 178] on img at bounding box center [301, 174] width 10 height 10
click at [332, 170] on div "[DATE]" at bounding box center [333, 174] width 51 height 10
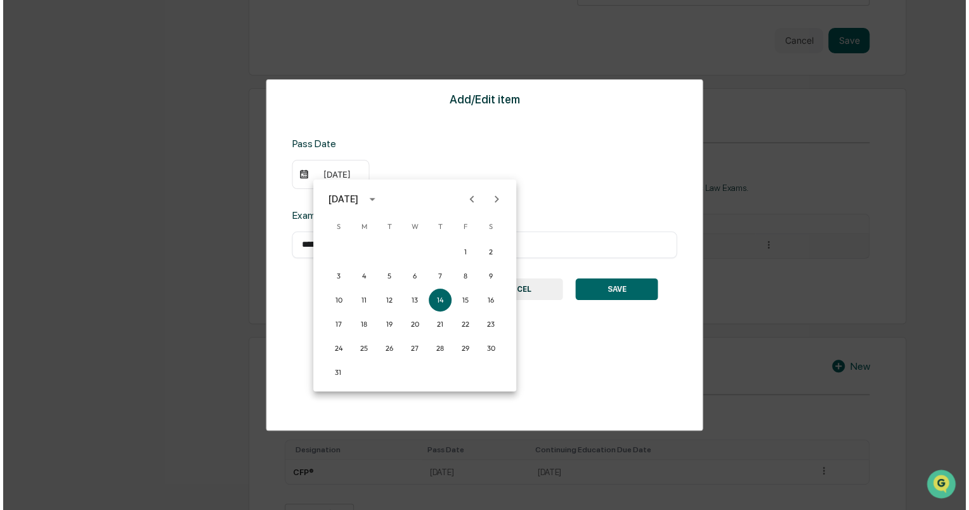
scroll to position [576, 0]
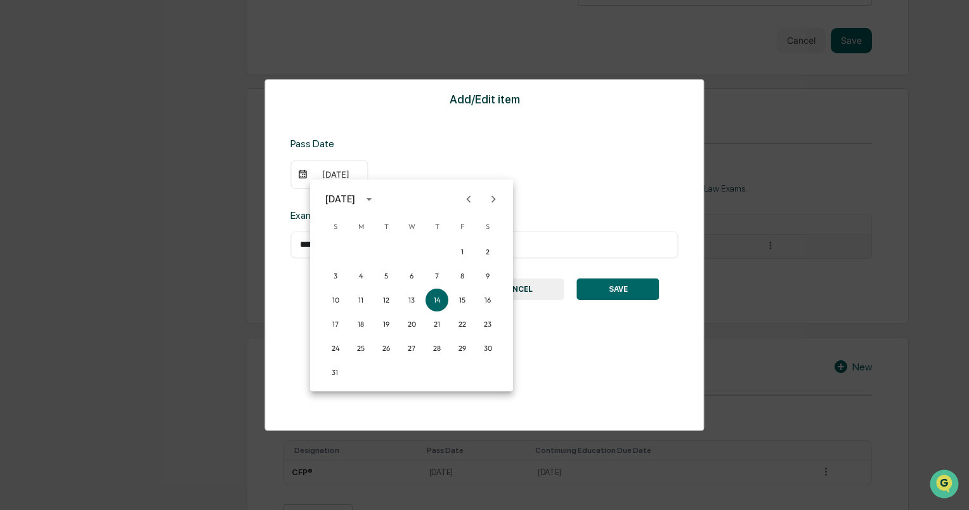
click at [471, 198] on icon "Previous month" at bounding box center [469, 199] width 14 height 14
click at [357, 293] on button "14" at bounding box center [360, 300] width 23 height 23
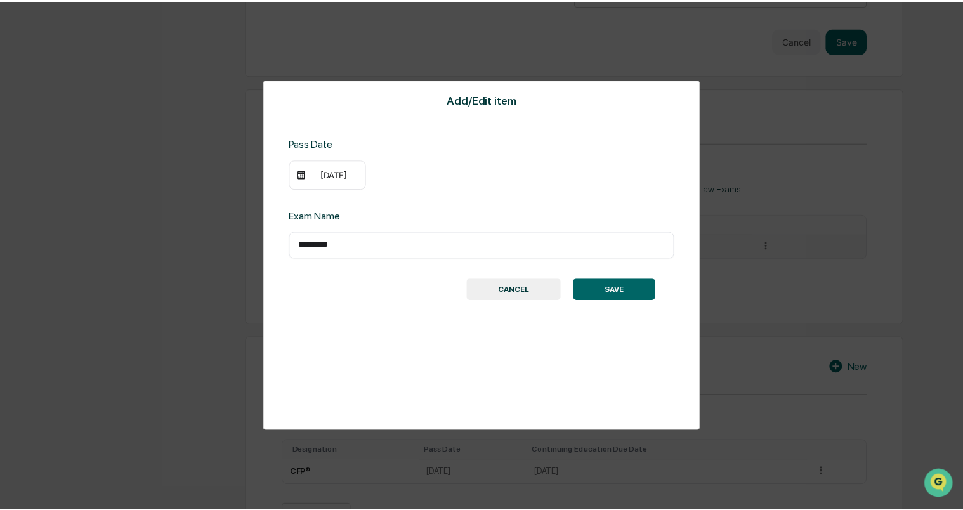
scroll to position [575, 0]
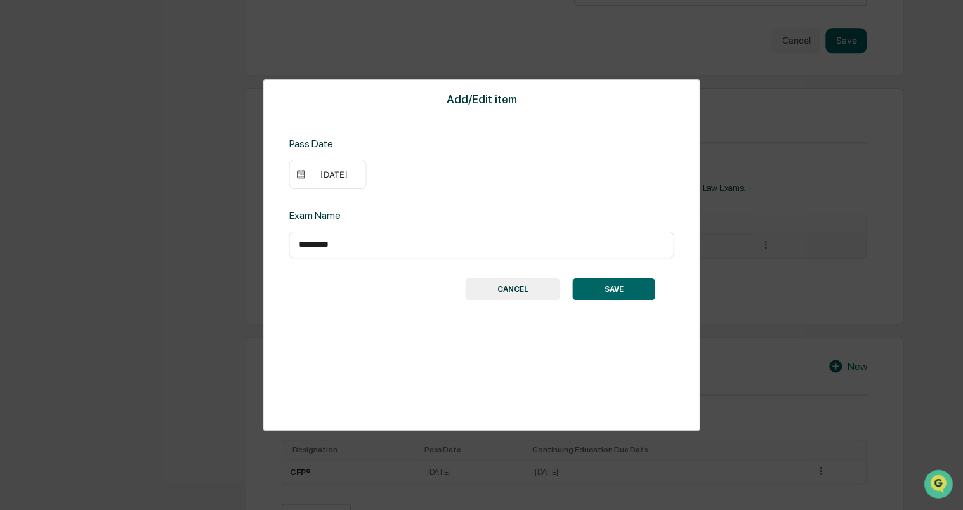
click at [605, 289] on button "SAVE" at bounding box center [614, 289] width 82 height 22
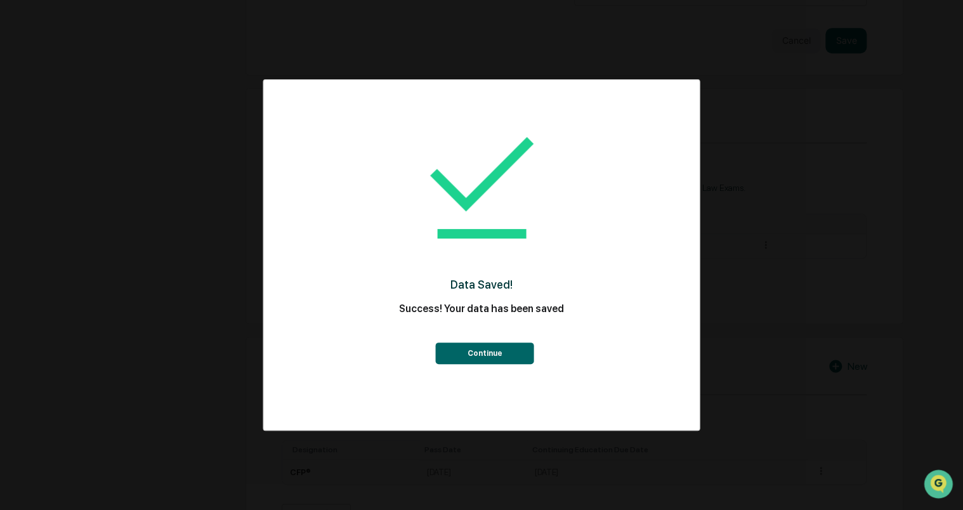
click at [492, 350] on button "Continue" at bounding box center [485, 353] width 98 height 22
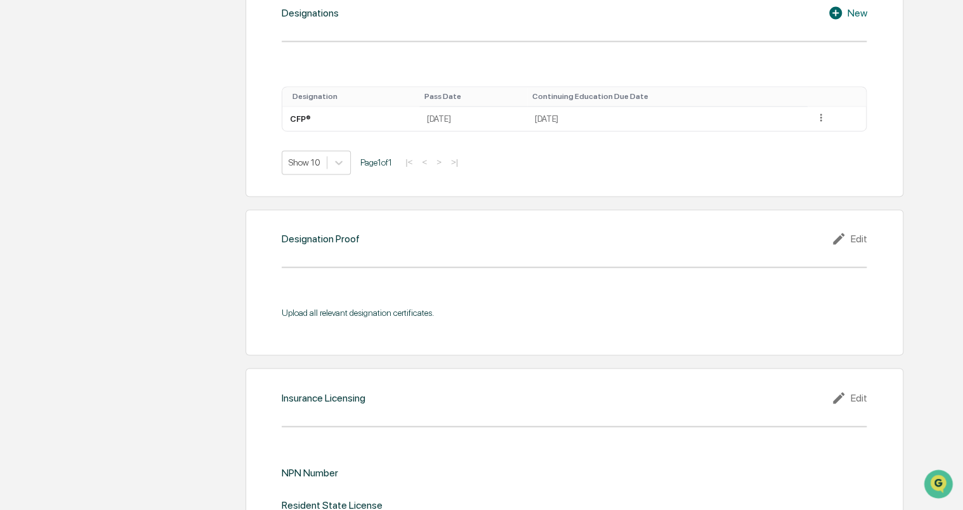
scroll to position [939, 0]
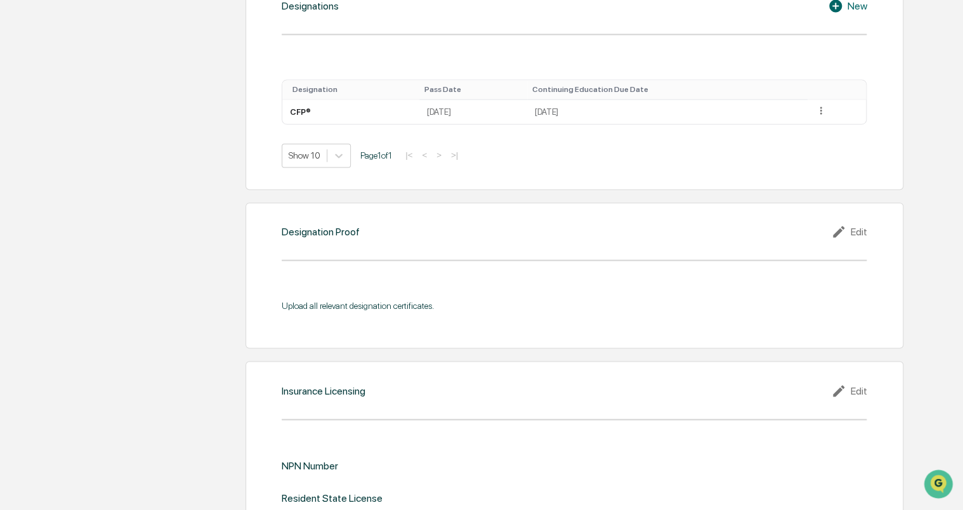
click at [857, 230] on div "Edit" at bounding box center [849, 231] width 36 height 15
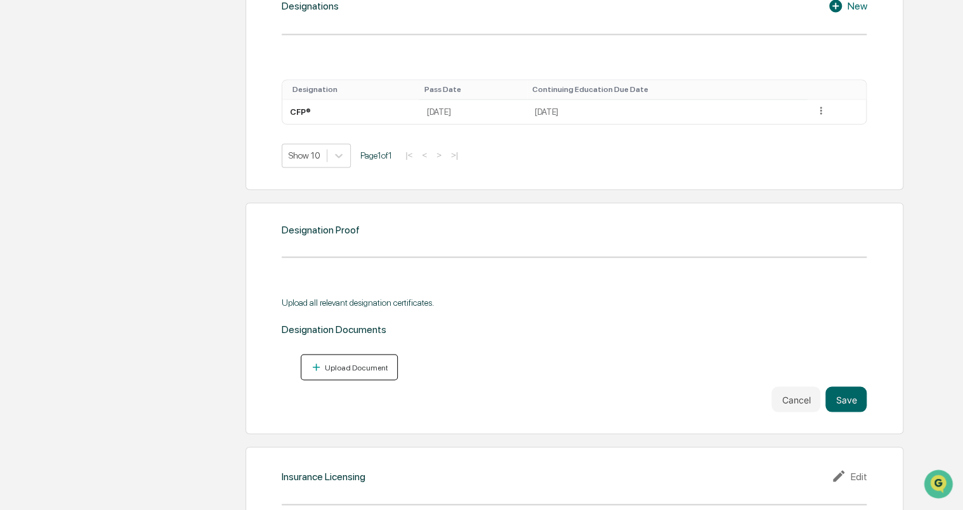
click at [346, 363] on div "Upload Document" at bounding box center [355, 367] width 66 height 9
click at [342, 359] on button "Upload Document" at bounding box center [349, 367] width 97 height 26
click at [366, 353] on div "Designation Documents Upload Document" at bounding box center [574, 351] width 585 height 57
click at [349, 367] on div "Upload Document" at bounding box center [355, 367] width 66 height 9
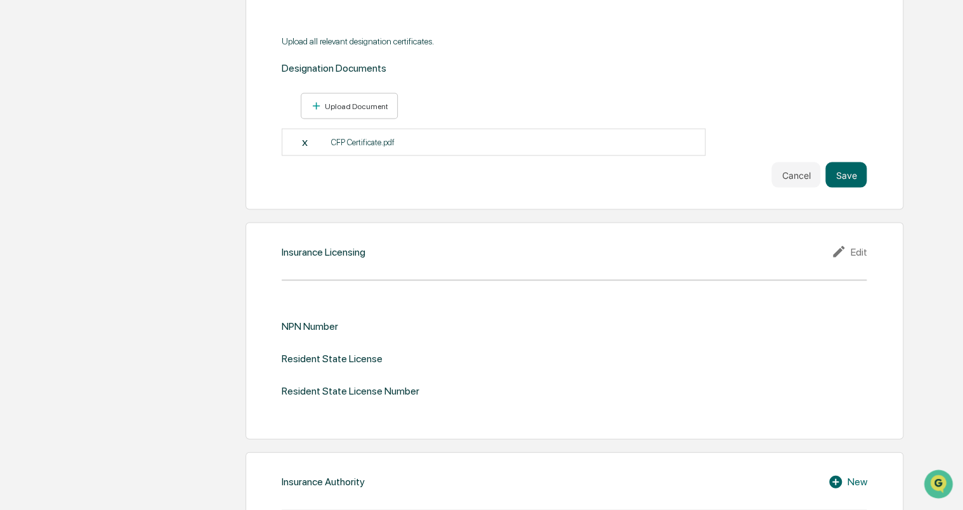
scroll to position [1200, 0]
click at [859, 163] on button "Save" at bounding box center [845, 174] width 41 height 25
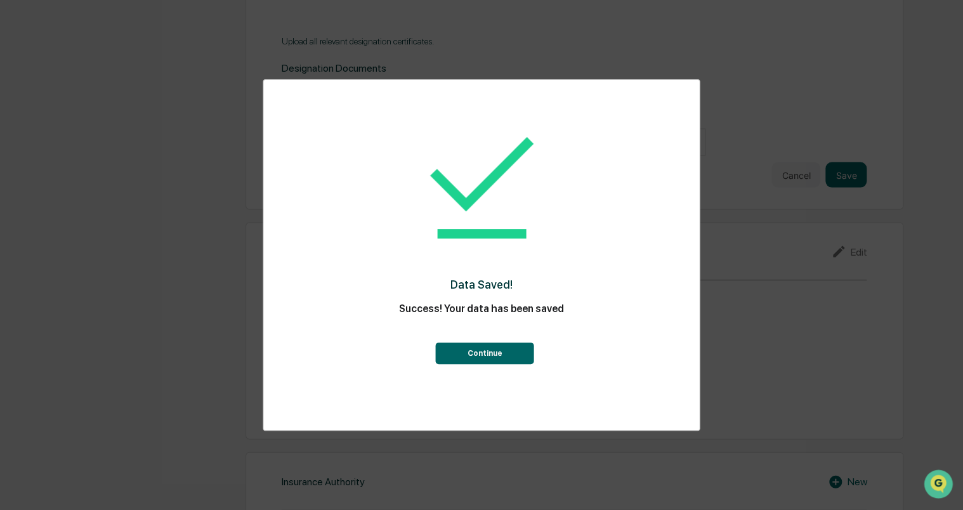
click at [511, 358] on button "Continue" at bounding box center [485, 353] width 98 height 22
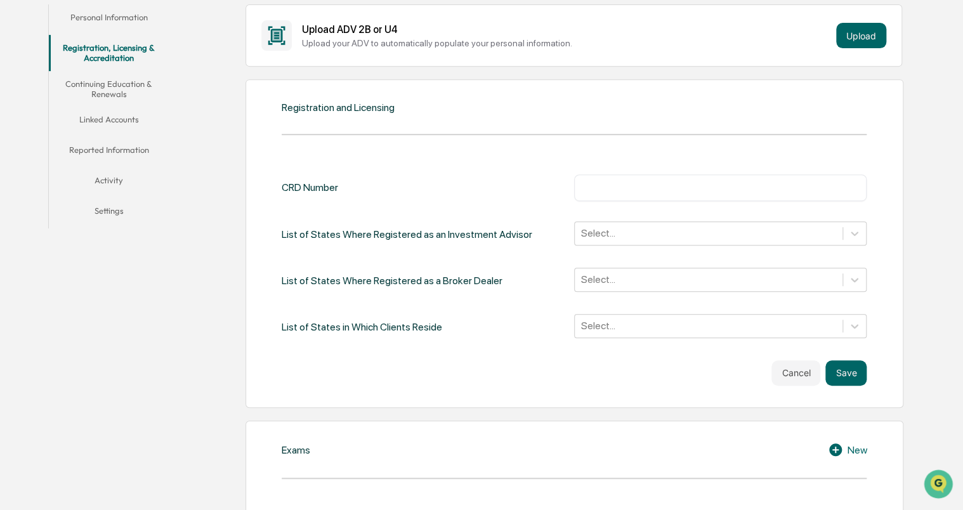
scroll to position [163, 0]
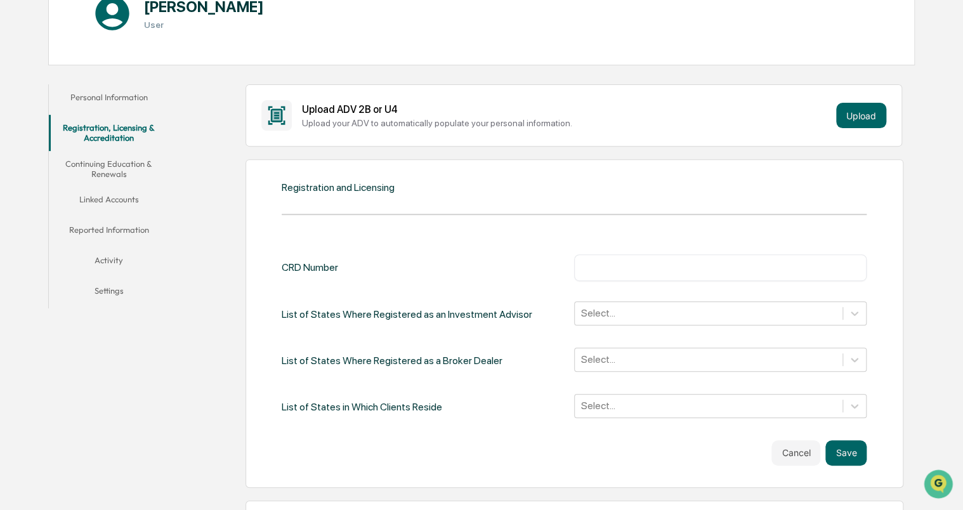
click at [643, 256] on div "​" at bounding box center [720, 267] width 292 height 27
click at [618, 275] on div "​" at bounding box center [720, 267] width 292 height 27
click at [606, 270] on input "text" at bounding box center [719, 267] width 273 height 13
paste input "*******"
type input "*******"
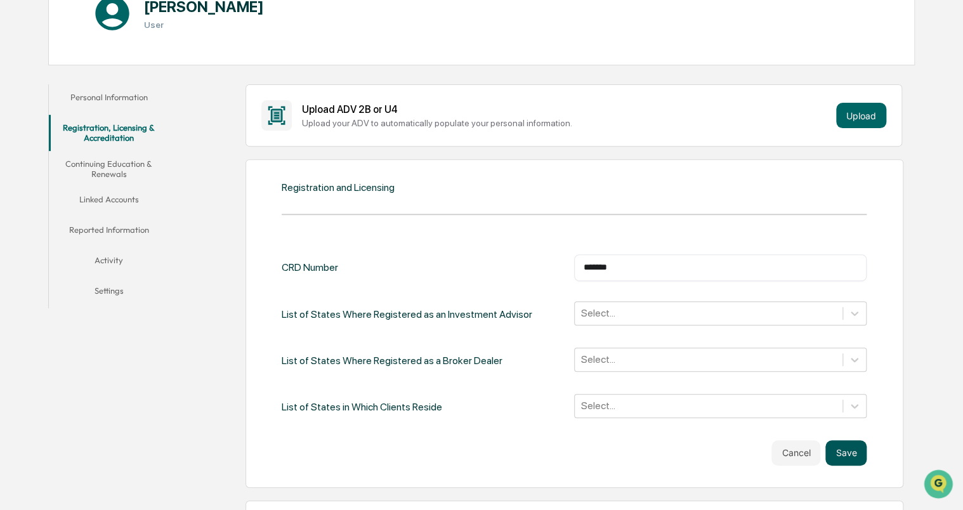
click at [834, 440] on button "Save" at bounding box center [845, 452] width 41 height 25
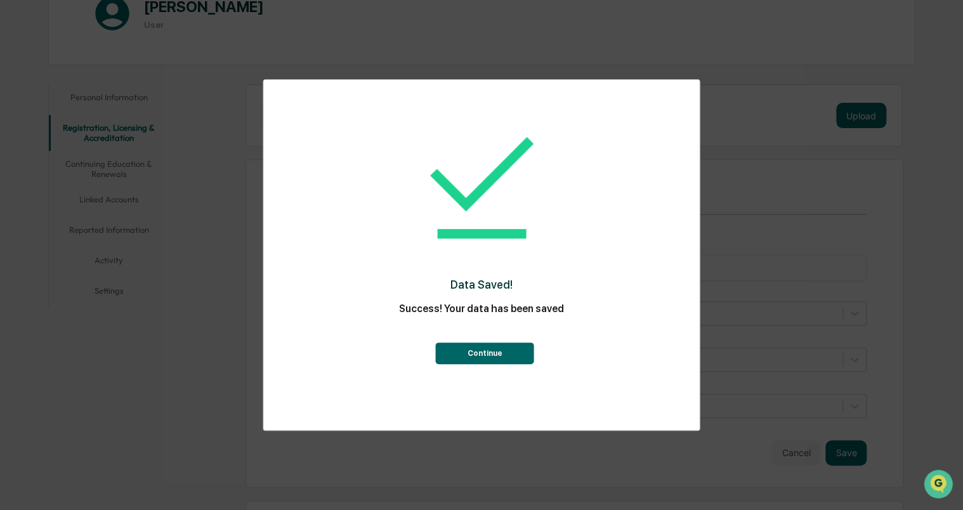
click at [508, 358] on button "Continue" at bounding box center [485, 353] width 98 height 22
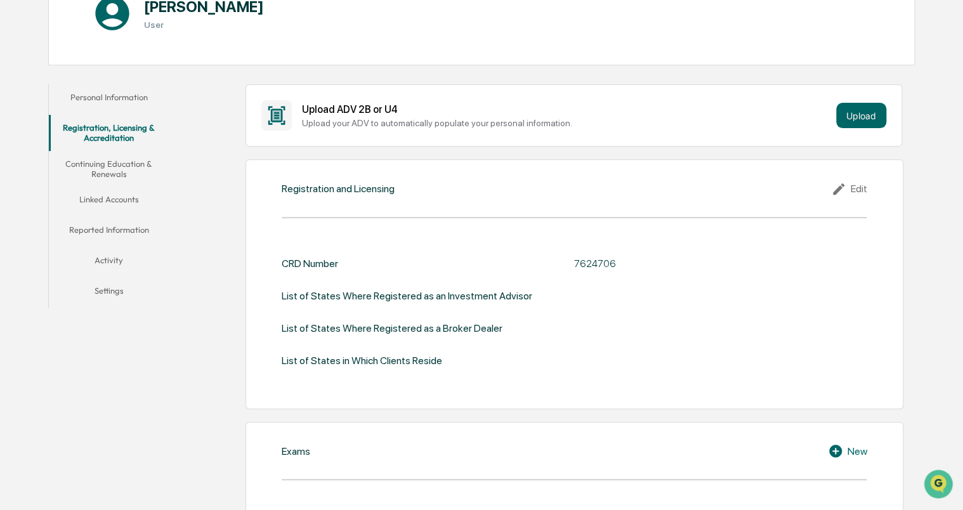
click at [891, 122] on div "Upload ADV 2B or U4 Upload your ADV to automatically populate your personal inf…" at bounding box center [573, 115] width 656 height 62
click at [870, 121] on button "Upload" at bounding box center [861, 115] width 50 height 25
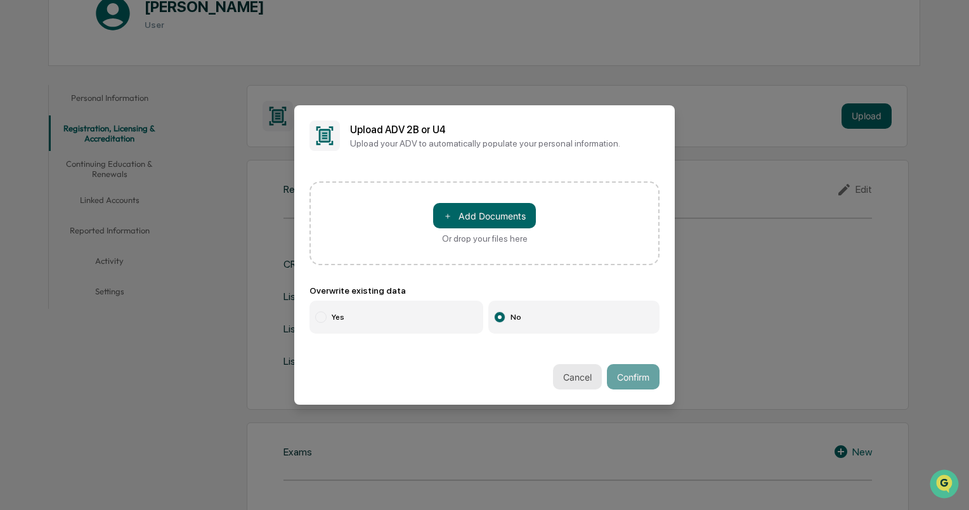
click at [592, 377] on button "Cancel" at bounding box center [577, 376] width 49 height 25
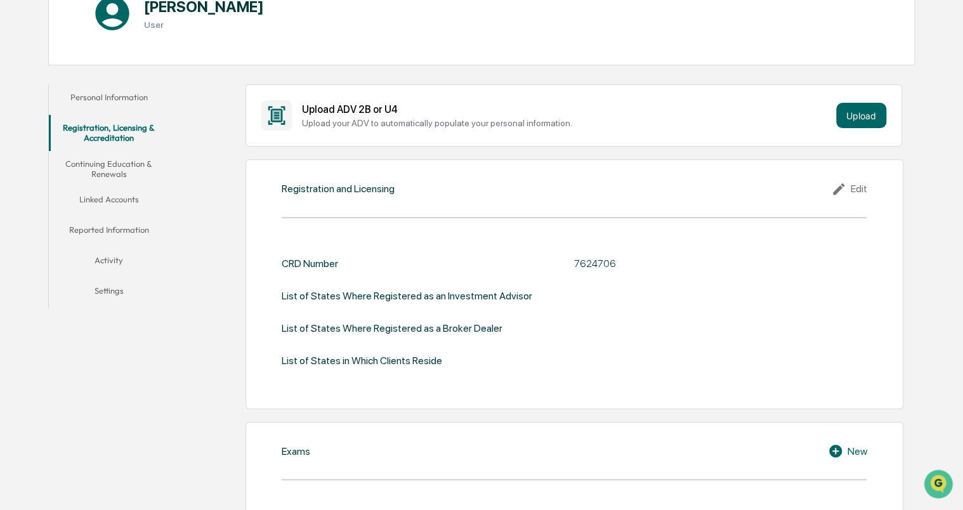
click at [86, 175] on button "Continuing Education & Renewals" at bounding box center [109, 169] width 120 height 36
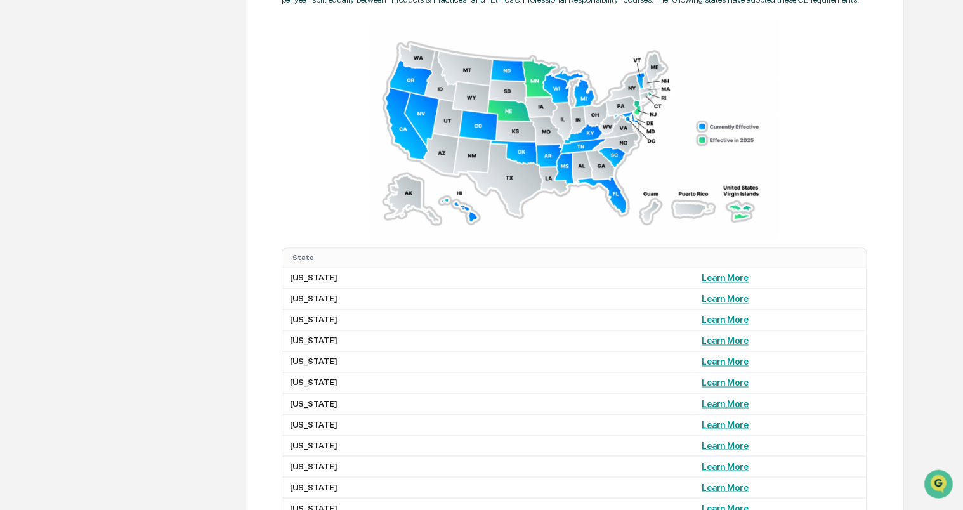
scroll to position [804, 0]
click at [504, 178] on img at bounding box center [574, 129] width 410 height 219
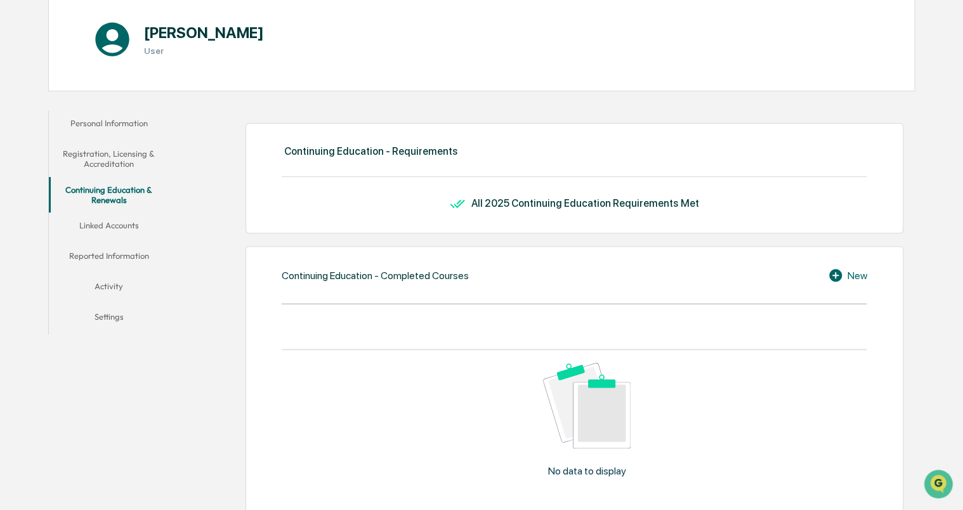
scroll to position [119, 0]
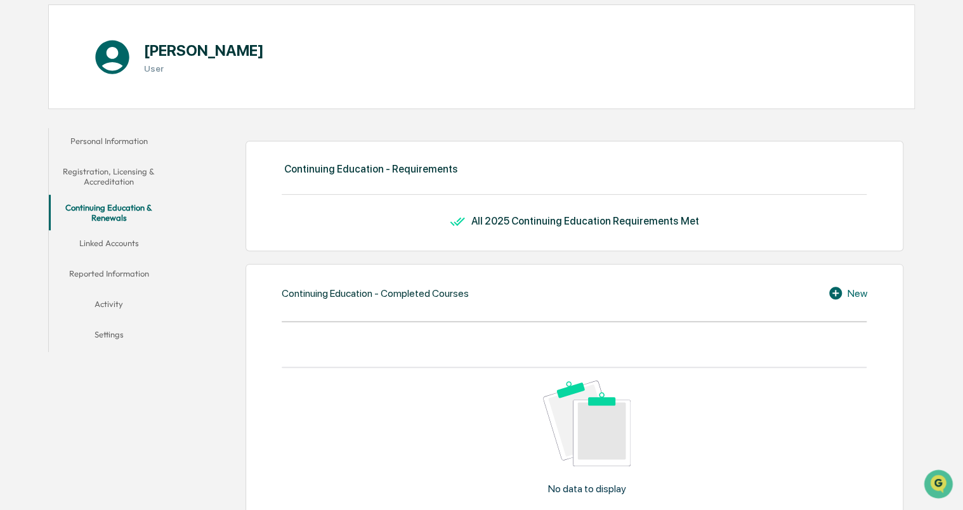
click at [116, 242] on button "Linked Accounts" at bounding box center [109, 245] width 120 height 30
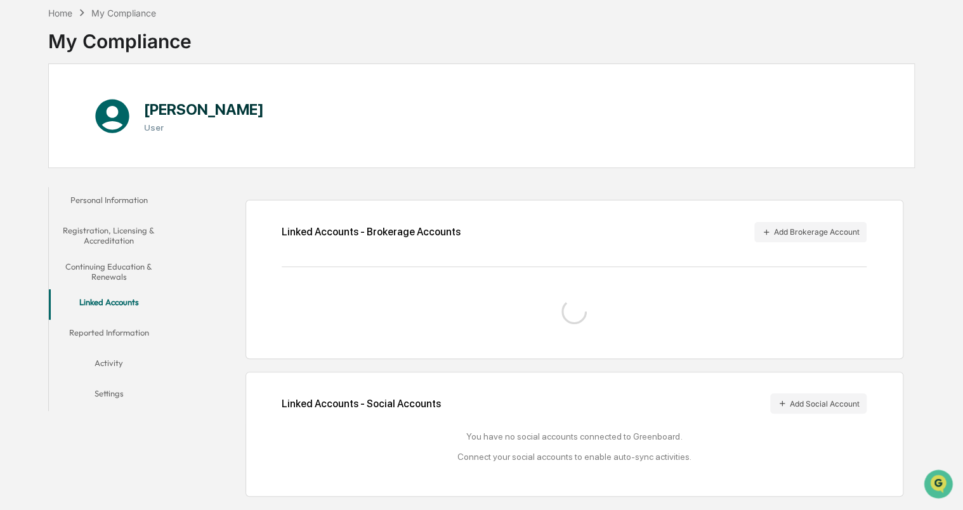
scroll to position [104, 0]
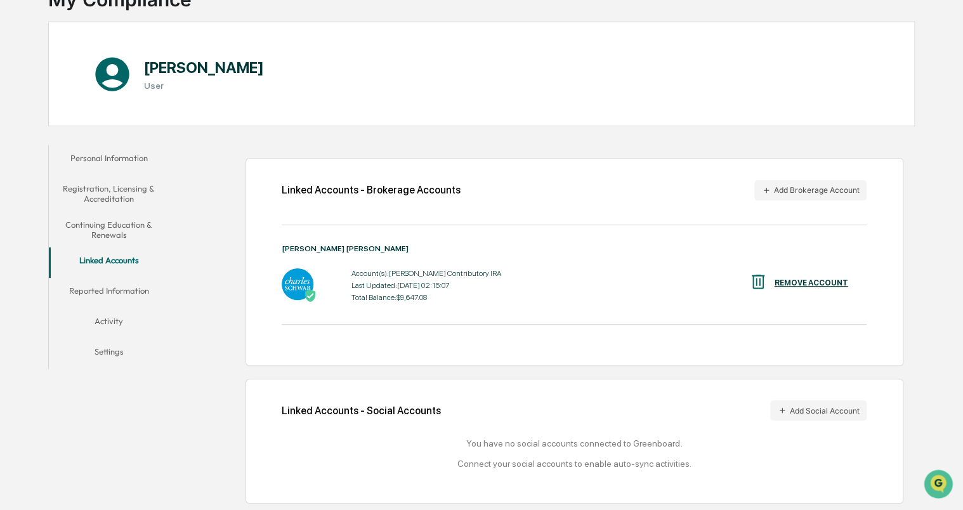
click at [127, 287] on button "Reported Information" at bounding box center [109, 293] width 120 height 30
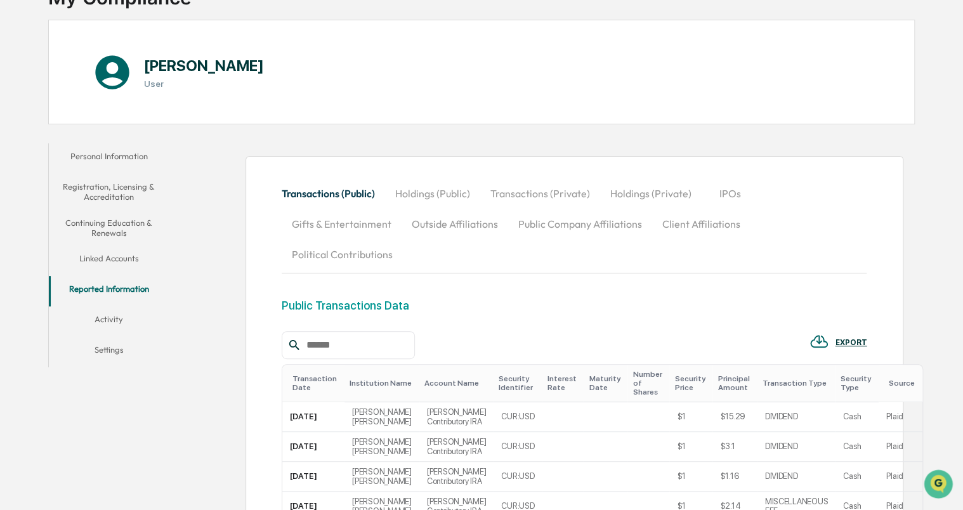
click at [98, 322] on button "Activity" at bounding box center [109, 321] width 120 height 30
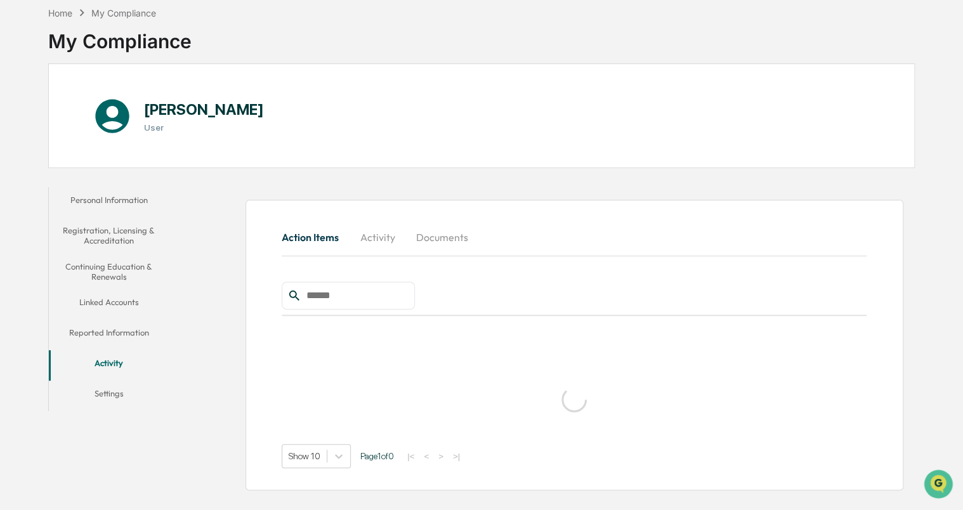
scroll to position [60, 0]
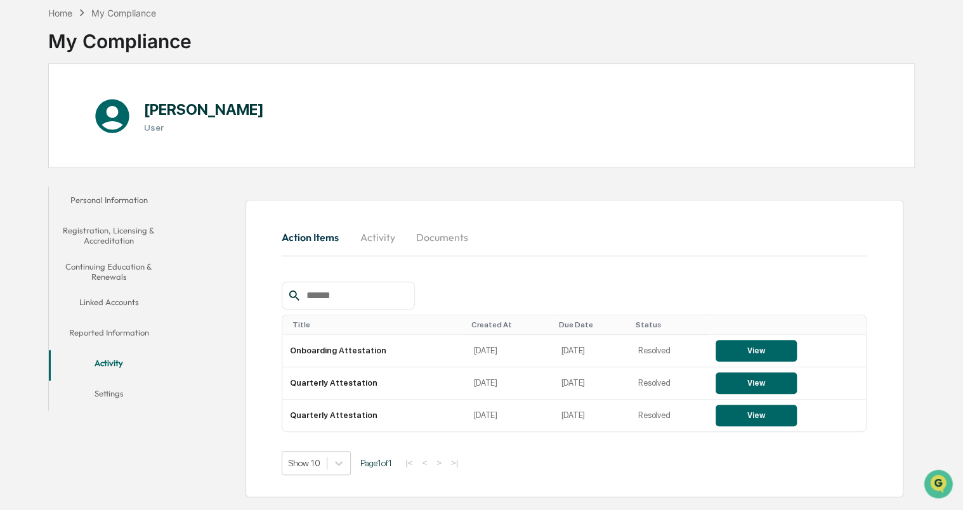
click at [88, 375] on button "Activity" at bounding box center [109, 365] width 120 height 30
click at [103, 405] on button "Settings" at bounding box center [109, 396] width 120 height 30
